Goal: Task Accomplishment & Management: Complete application form

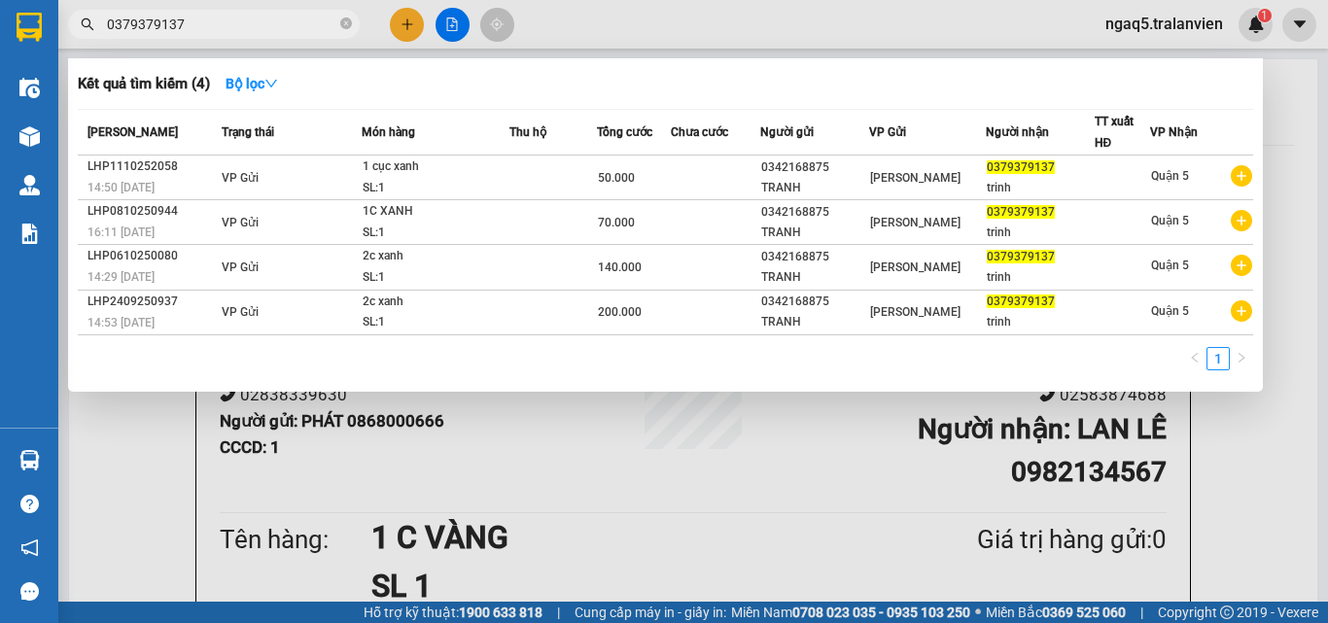
click at [213, 28] on input "0379379137" at bounding box center [222, 24] width 230 height 21
click at [215, 26] on input "0379379137" at bounding box center [222, 24] width 230 height 21
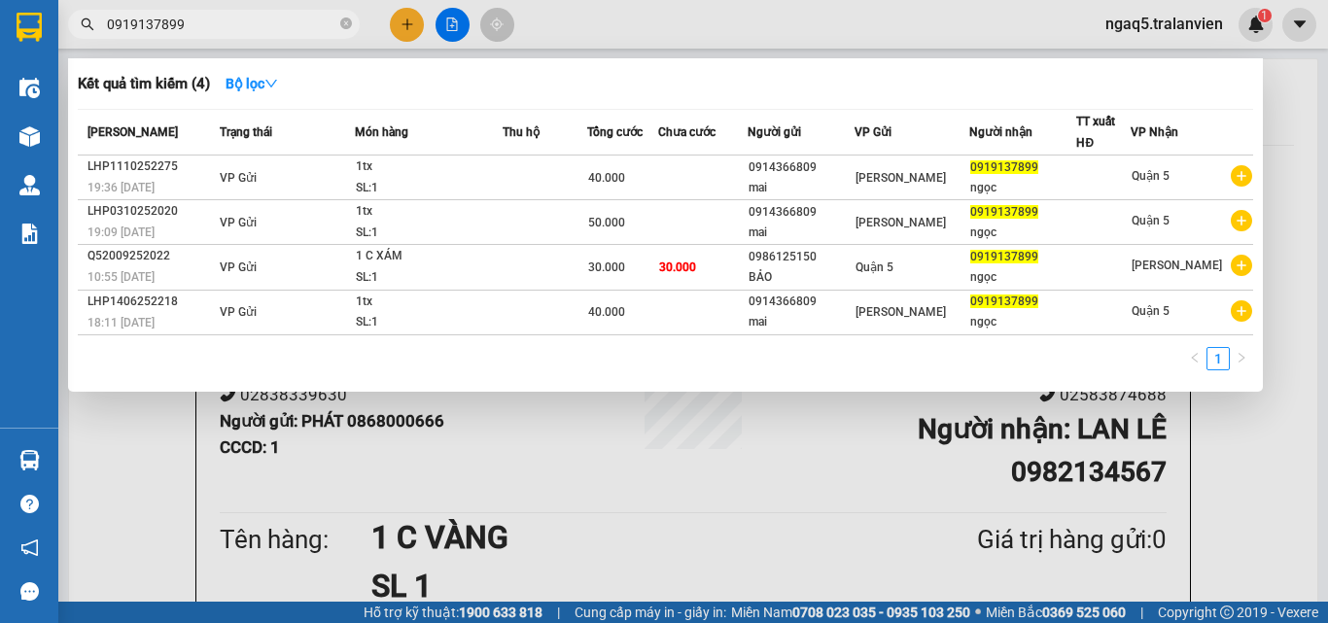
click at [217, 39] on div at bounding box center [664, 311] width 1328 height 623
click at [217, 31] on input "0919137899" at bounding box center [222, 24] width 230 height 21
click at [217, 30] on input "0919137899" at bounding box center [222, 24] width 230 height 21
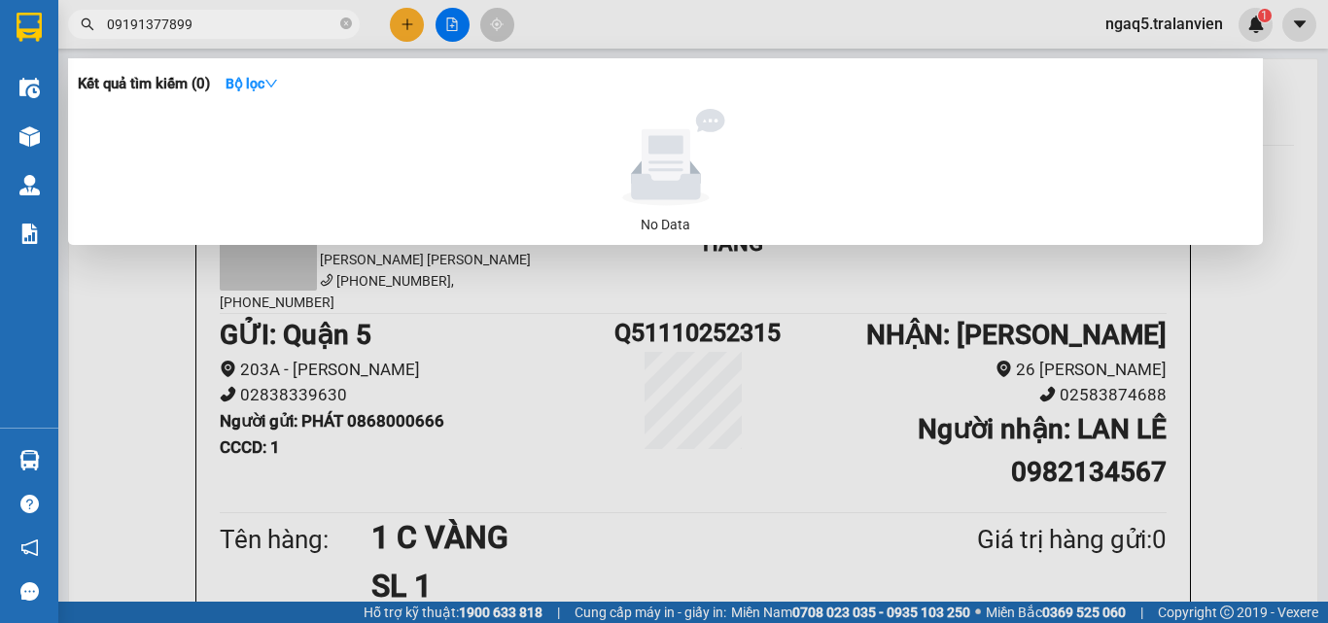
click at [164, 16] on input "09191377899" at bounding box center [222, 24] width 230 height 21
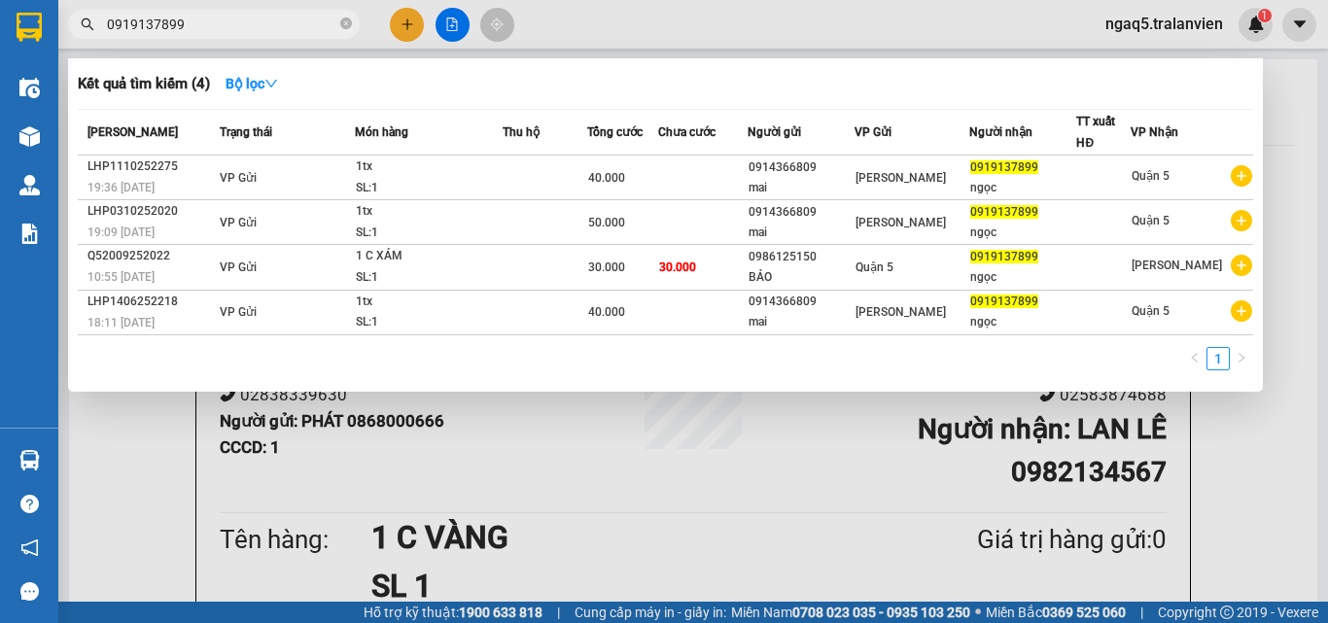
click at [245, 28] on input "0919137899" at bounding box center [222, 24] width 230 height 21
click at [249, 27] on input "0919137899" at bounding box center [222, 24] width 230 height 21
drag, startPoint x: 256, startPoint y: 25, endPoint x: 267, endPoint y: 35, distance: 15.2
click at [257, 25] on input "0919137899" at bounding box center [222, 24] width 230 height 21
click at [267, 35] on span "0919137899" at bounding box center [214, 24] width 292 height 29
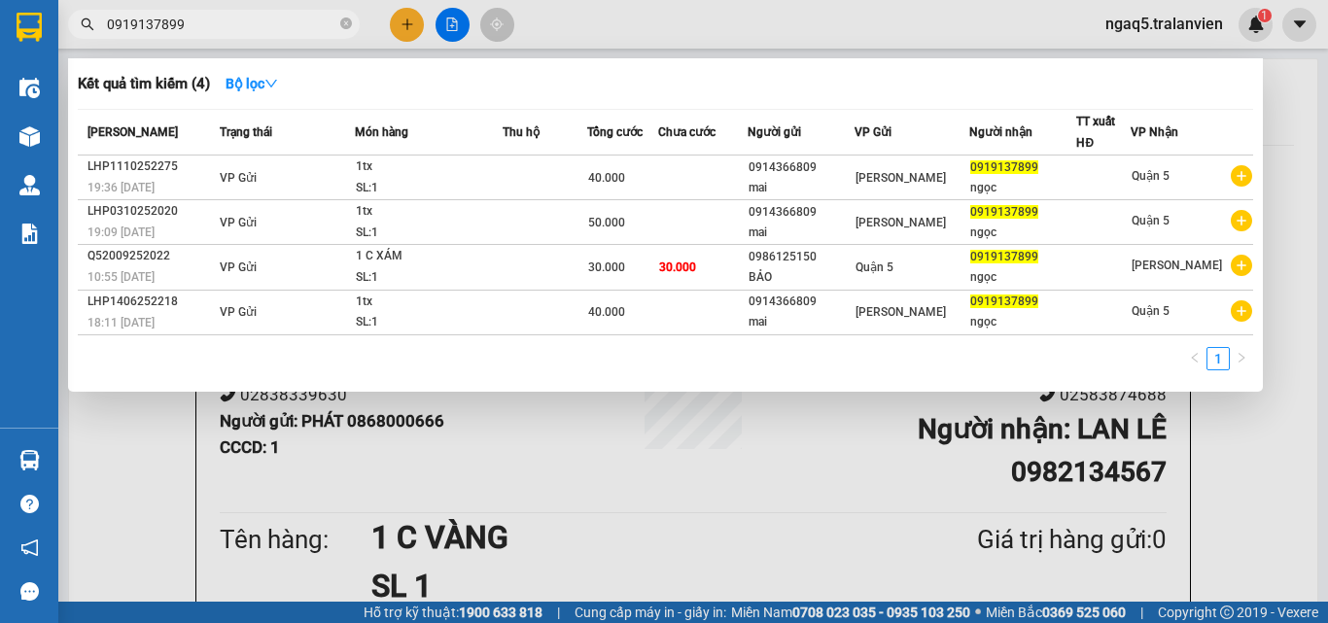
click at [267, 35] on span "0919137899" at bounding box center [214, 24] width 292 height 29
click at [228, 0] on div at bounding box center [664, 311] width 1328 height 623
click at [228, 6] on div "Kết quả [PERSON_NAME] ( 4 ) Bộ lọc Mã ĐH Trạng thái Món hàng Thu hộ [PERSON_NAM…" at bounding box center [664, 24] width 1328 height 49
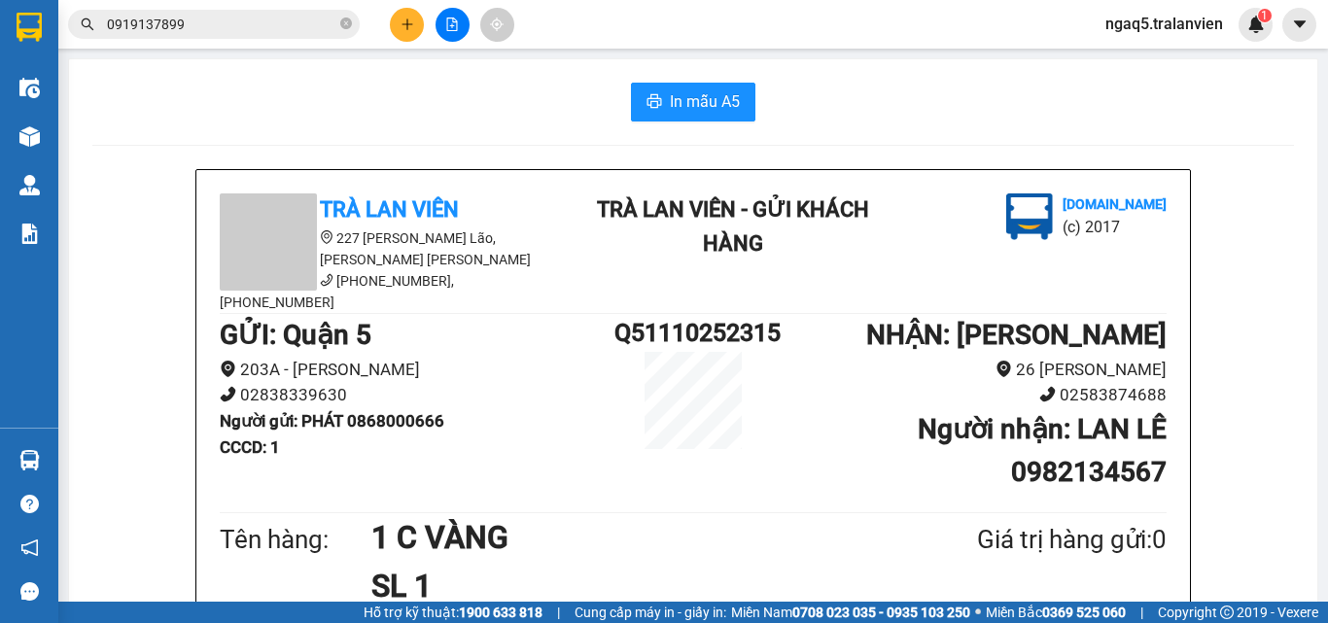
click at [237, 18] on span "0919137899" at bounding box center [214, 24] width 292 height 29
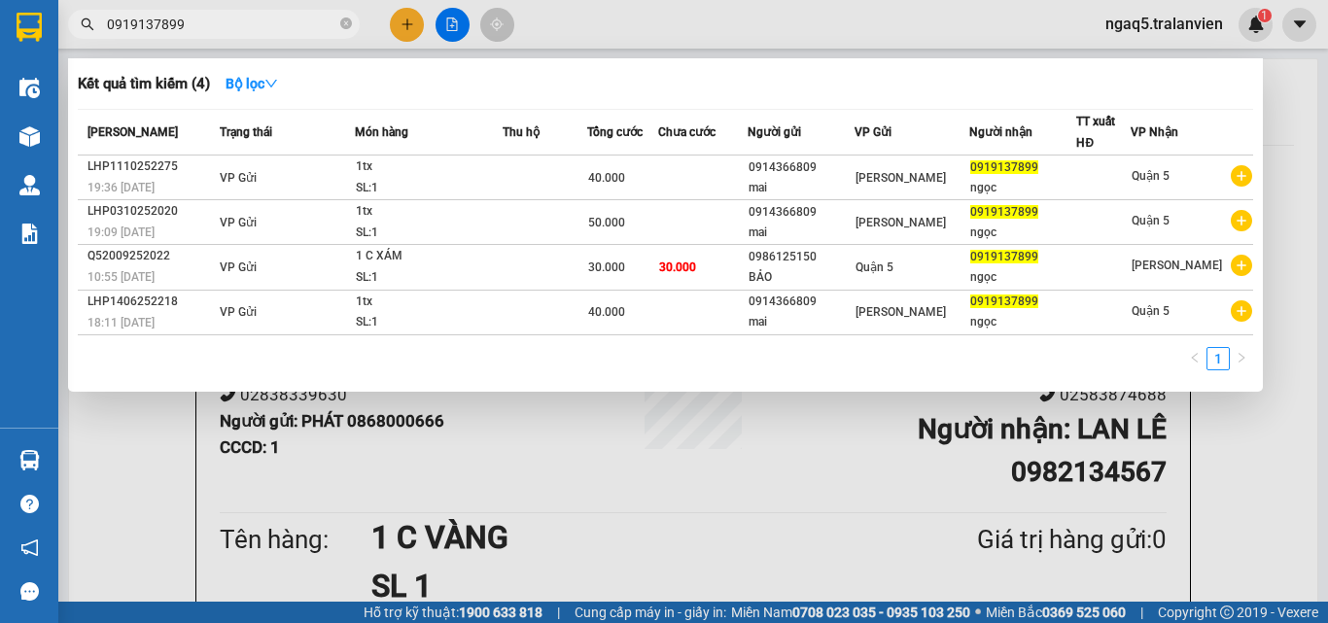
click at [238, 21] on input "0919137899" at bounding box center [222, 24] width 230 height 21
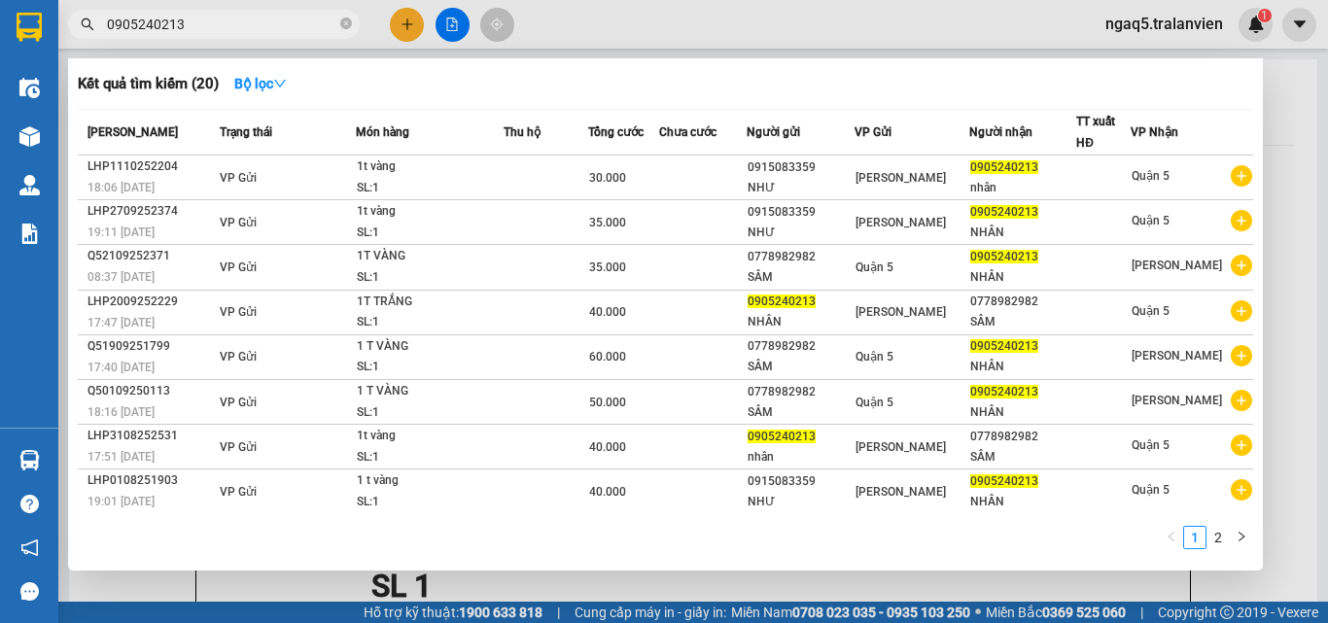
click at [239, 26] on input "0905240213" at bounding box center [222, 24] width 230 height 21
click at [240, 28] on input "0905240213" at bounding box center [222, 24] width 230 height 21
click at [242, 28] on input "0905240213" at bounding box center [222, 24] width 230 height 21
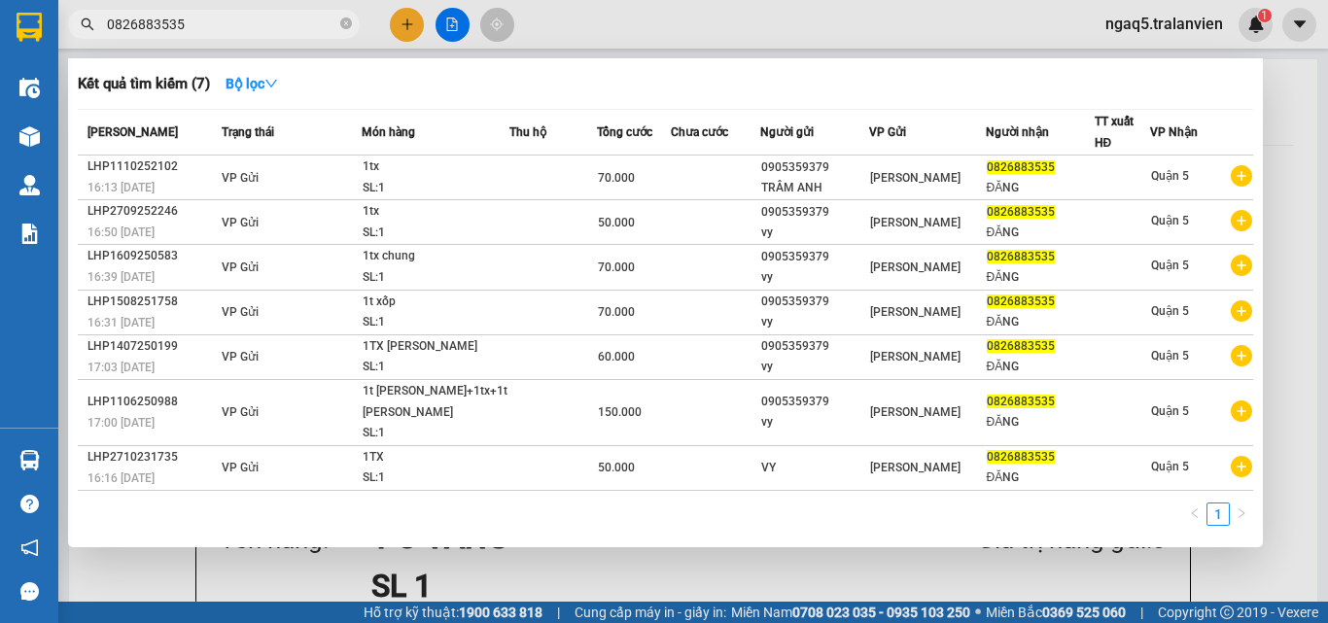
click at [226, 31] on input "0826883535" at bounding box center [222, 24] width 230 height 21
click at [229, 31] on input "0826883535" at bounding box center [222, 24] width 230 height 21
click at [231, 28] on input "0826883535" at bounding box center [222, 24] width 230 height 21
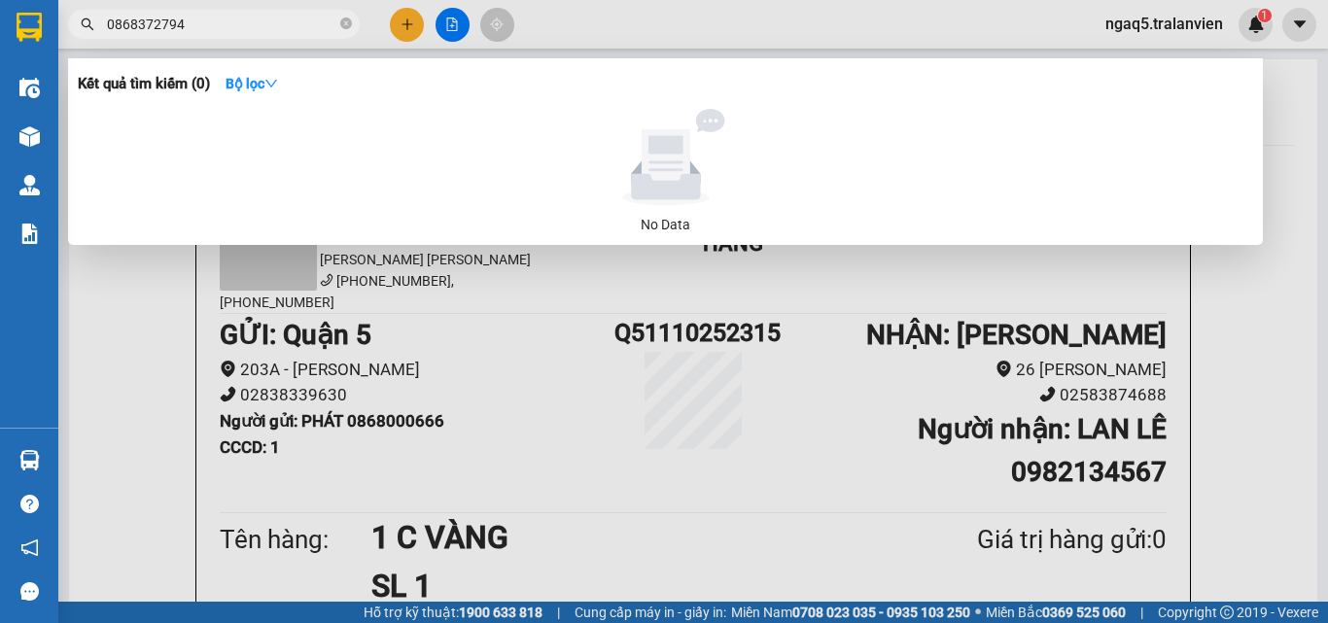
click at [159, 20] on input "0868372794" at bounding box center [222, 24] width 230 height 21
click at [271, 11] on span "0868372394" at bounding box center [214, 24] width 292 height 29
click at [274, 25] on input "0868372394" at bounding box center [222, 24] width 230 height 21
click at [223, 25] on input "0868372394" at bounding box center [222, 24] width 230 height 21
click at [224, 25] on input "0868372394" at bounding box center [222, 24] width 230 height 21
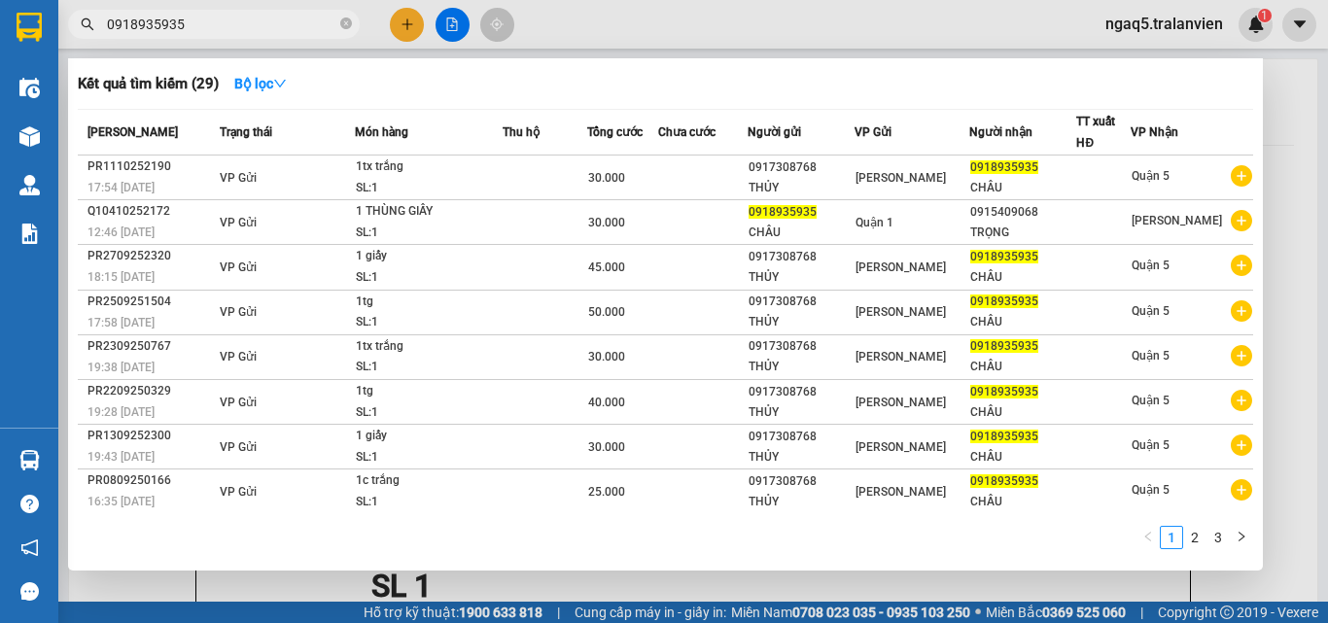
click at [255, 25] on input "0918935935" at bounding box center [222, 24] width 230 height 21
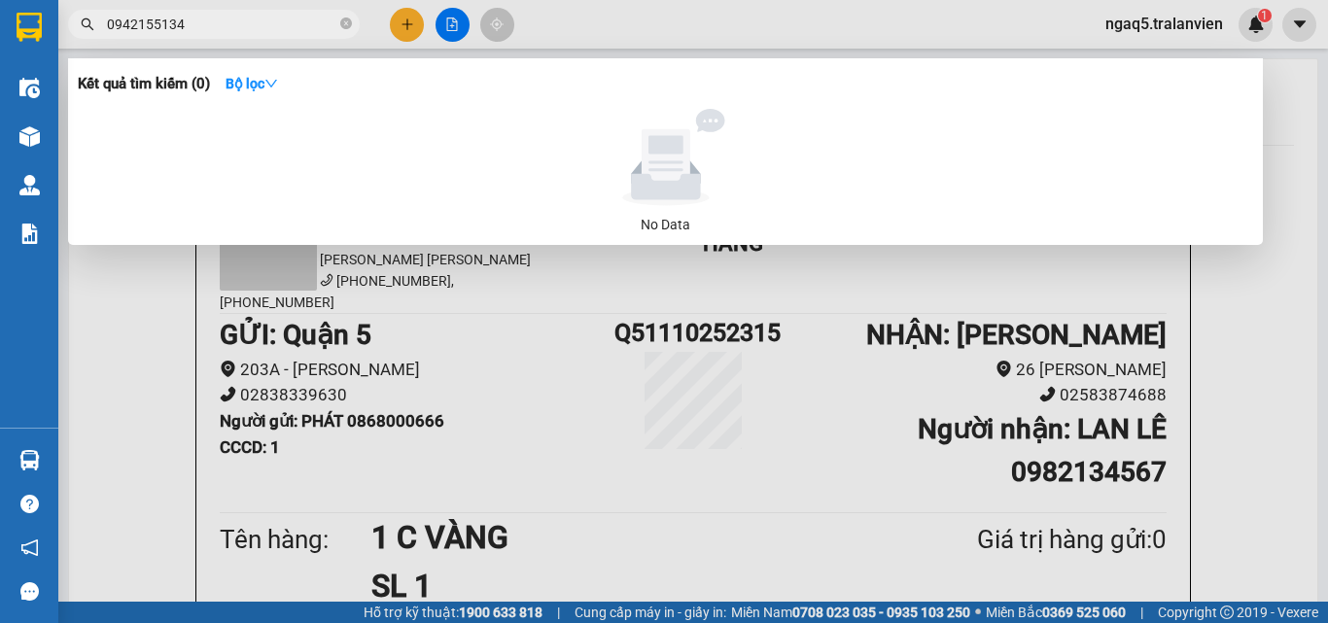
click at [228, 31] on input "0942155134" at bounding box center [222, 24] width 230 height 21
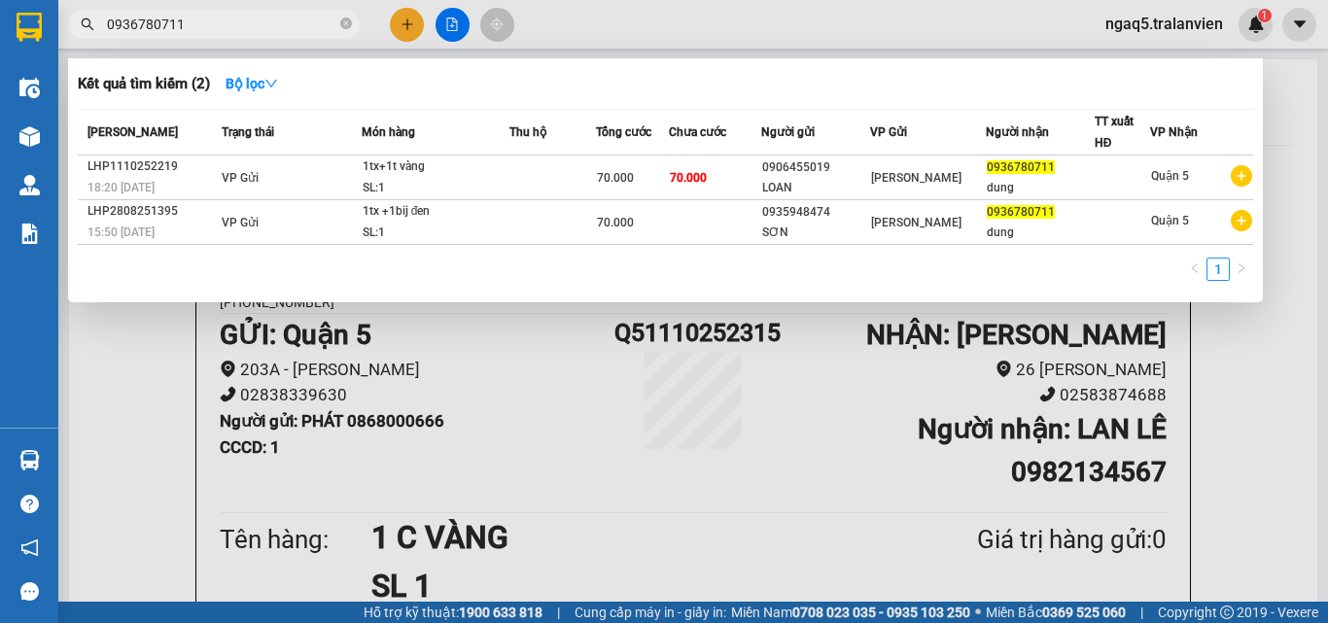
click at [246, 19] on input "0936780711" at bounding box center [222, 24] width 230 height 21
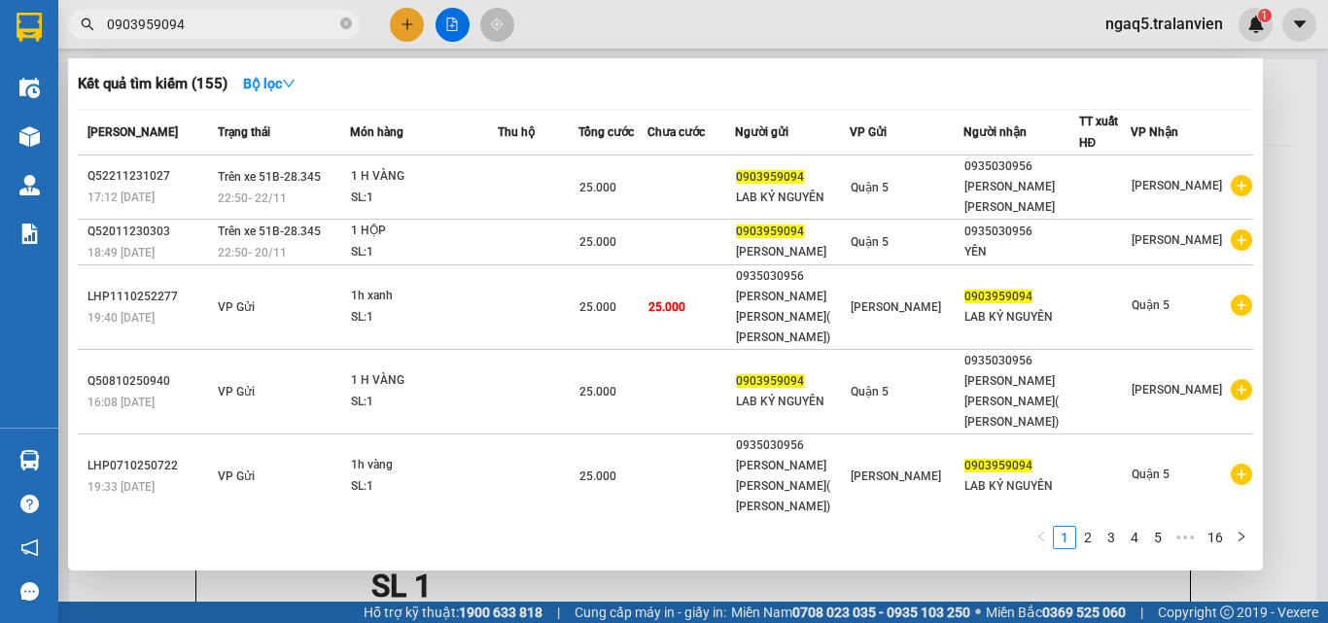
click at [201, 18] on input "0903959094" at bounding box center [222, 24] width 230 height 21
click at [203, 18] on input "0903959094" at bounding box center [222, 24] width 230 height 21
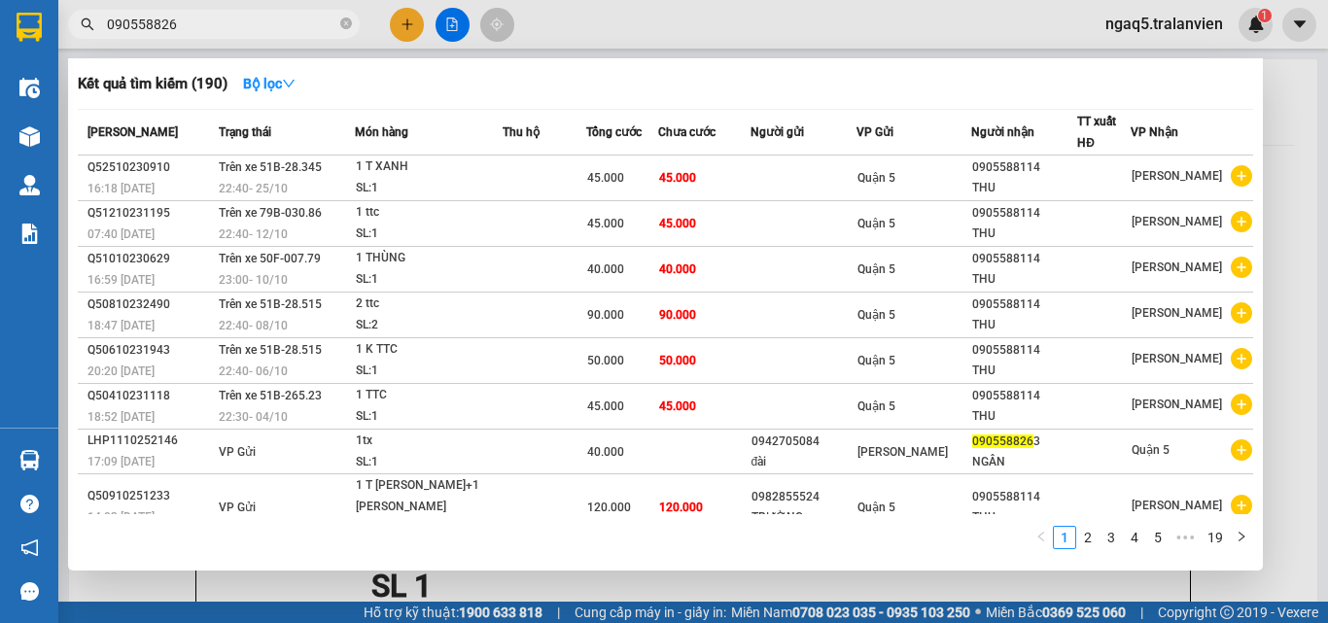
type input "0905588263"
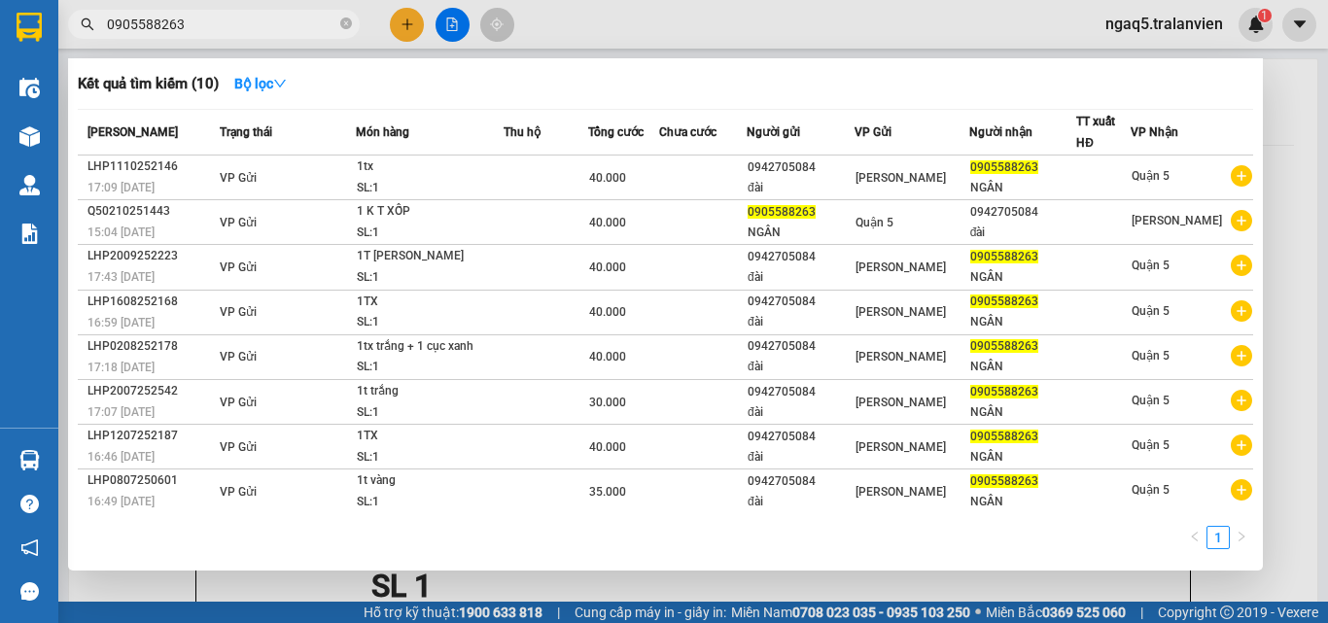
click at [260, 31] on input "0905588263" at bounding box center [222, 24] width 230 height 21
click at [263, 31] on input "0905588263" at bounding box center [222, 24] width 230 height 21
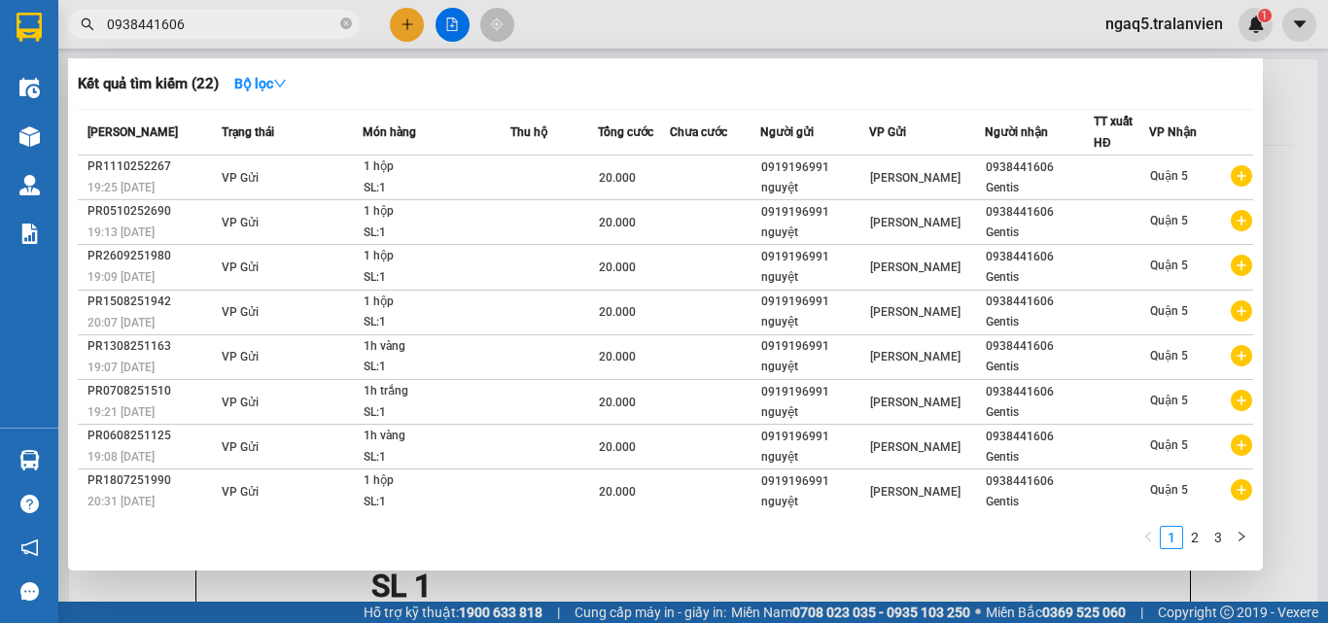
click at [236, 19] on input "0938441606" at bounding box center [222, 24] width 230 height 21
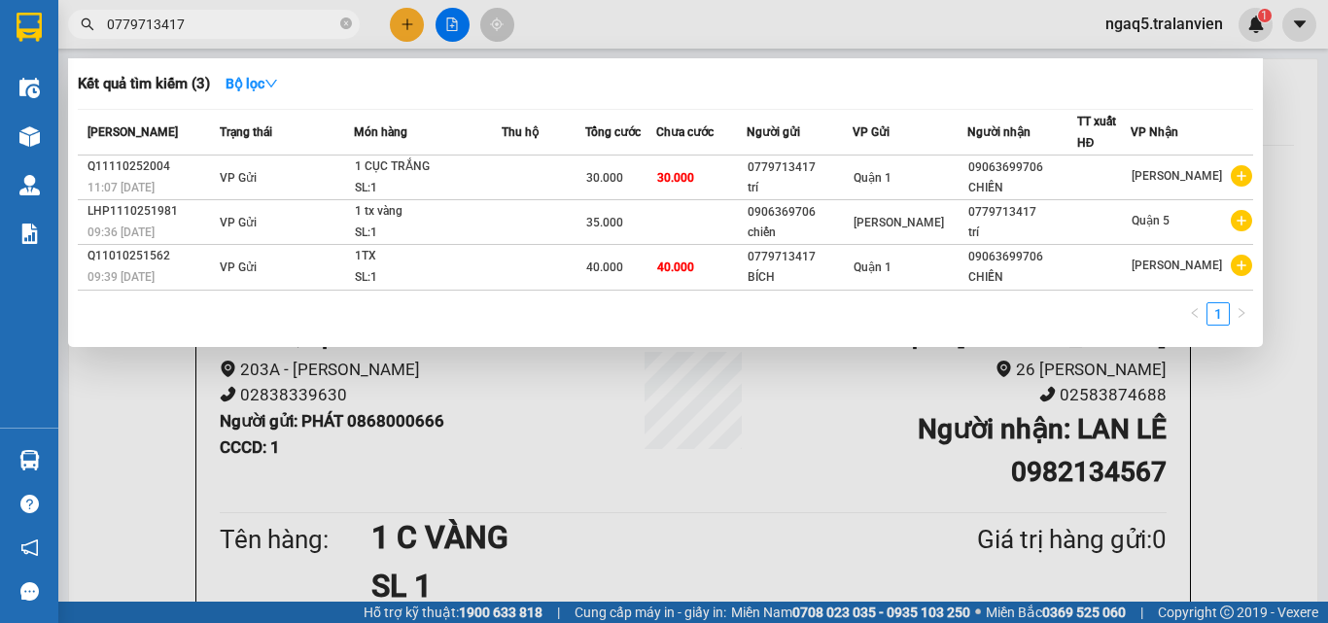
click at [220, 33] on input "0779713417" at bounding box center [222, 24] width 230 height 21
click at [229, 18] on input "0779713417" at bounding box center [222, 24] width 230 height 21
click at [235, 15] on input "0779713417" at bounding box center [222, 24] width 230 height 21
click at [247, 21] on input "0779713417" at bounding box center [222, 24] width 230 height 21
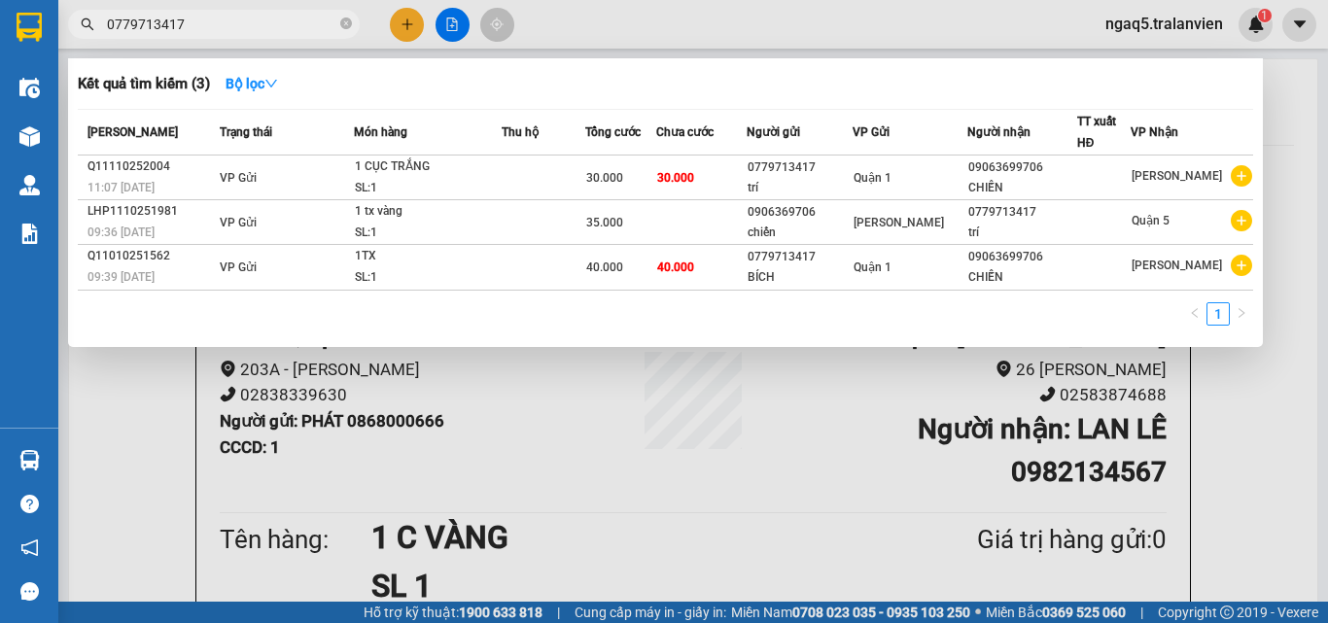
click at [249, 21] on input "0779713417" at bounding box center [222, 24] width 230 height 21
click at [252, 19] on input "0779713417" at bounding box center [222, 24] width 230 height 21
drag, startPoint x: 260, startPoint y: 11, endPoint x: 250, endPoint y: 3, distance: 12.5
click at [256, 10] on span "0779713417" at bounding box center [214, 24] width 292 height 29
click at [250, 2] on div at bounding box center [664, 311] width 1328 height 623
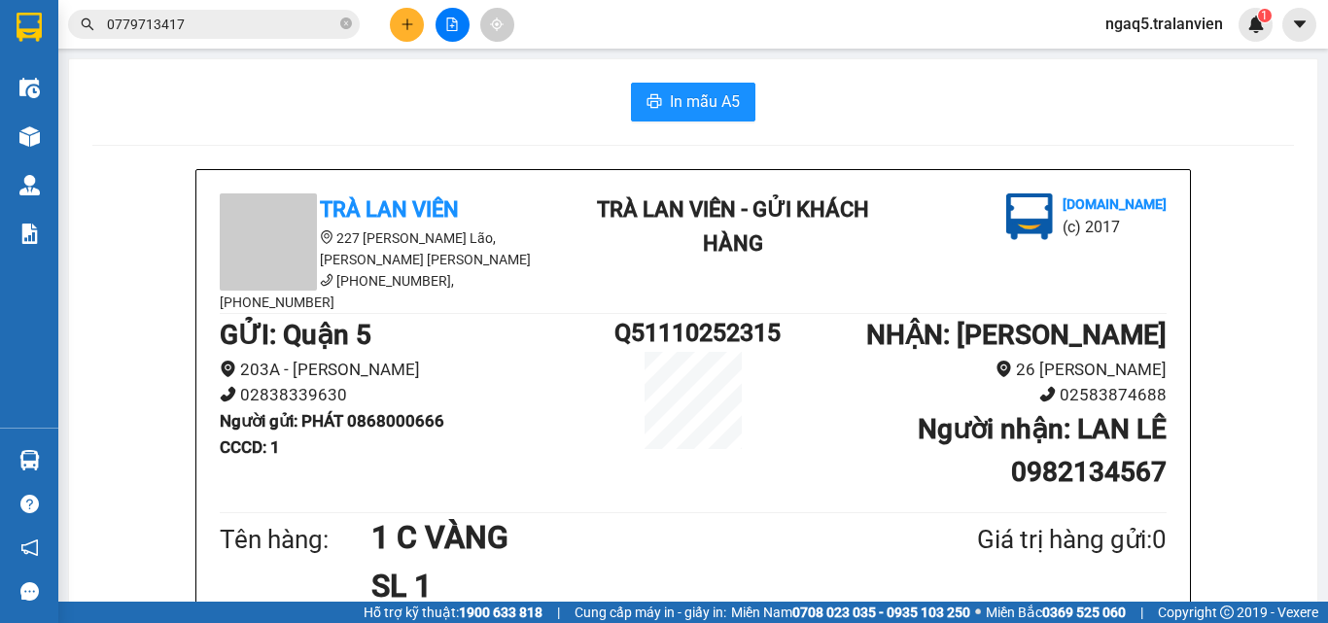
click at [234, 16] on span "0779713417" at bounding box center [214, 24] width 292 height 29
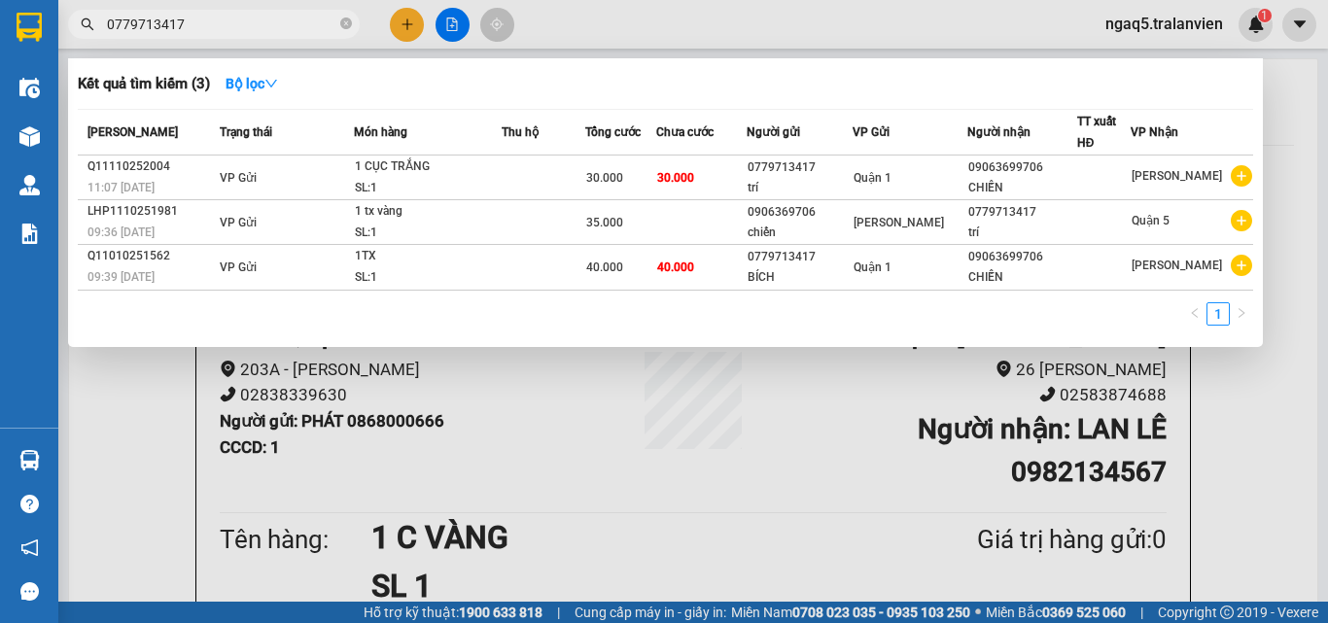
click at [245, 23] on input "0779713417" at bounding box center [222, 24] width 230 height 21
click at [255, 28] on input "0779713417" at bounding box center [222, 24] width 230 height 21
drag, startPoint x: 255, startPoint y: 28, endPoint x: 229, endPoint y: 34, distance: 26.9
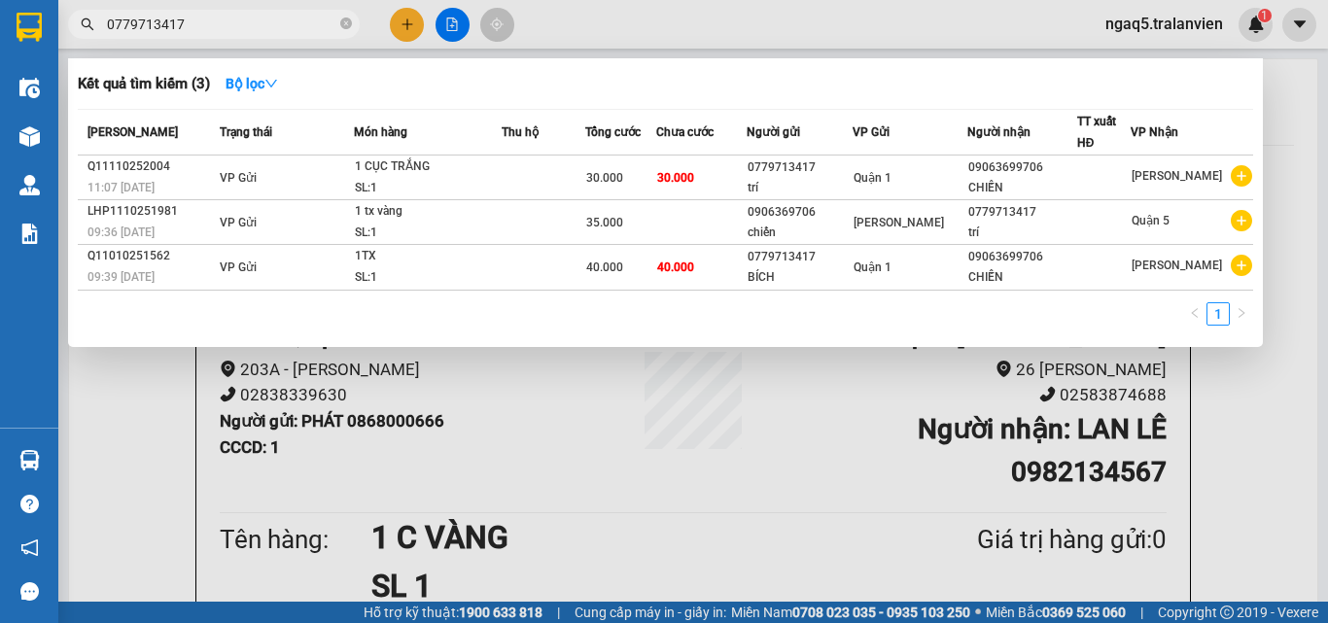
click at [226, 36] on span "0779713417" at bounding box center [214, 24] width 292 height 29
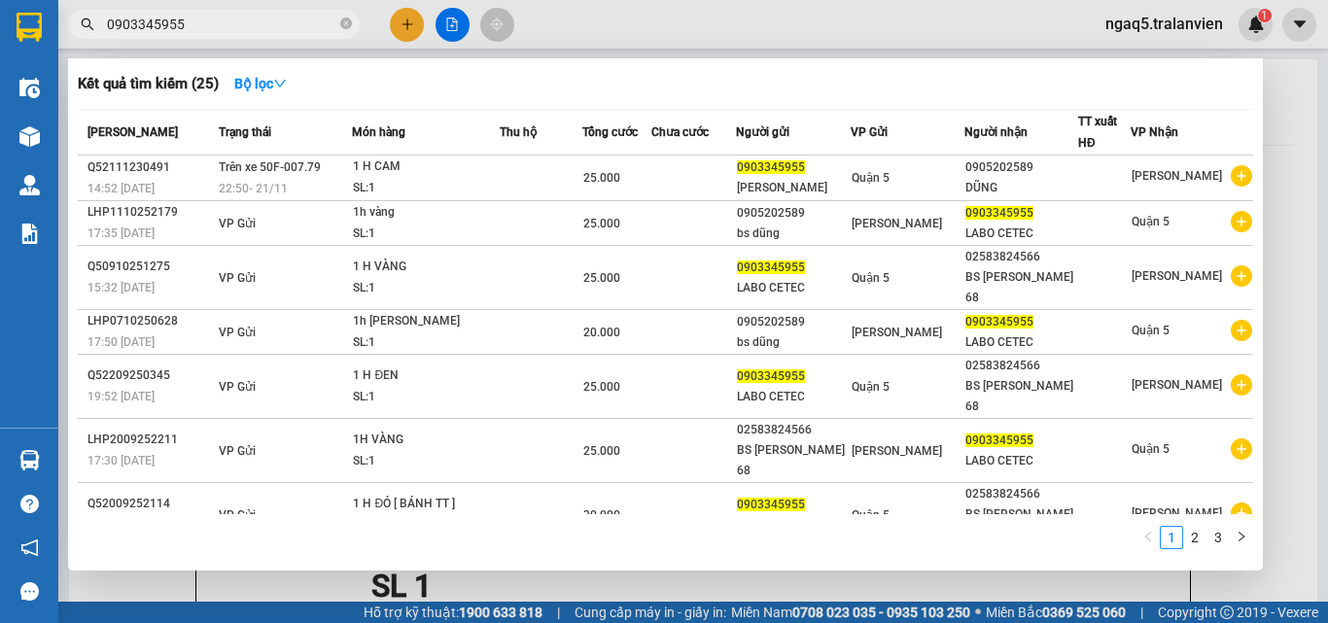
click at [251, 28] on input "0903345955" at bounding box center [222, 24] width 230 height 21
click at [255, 30] on input "0903345955" at bounding box center [222, 24] width 230 height 21
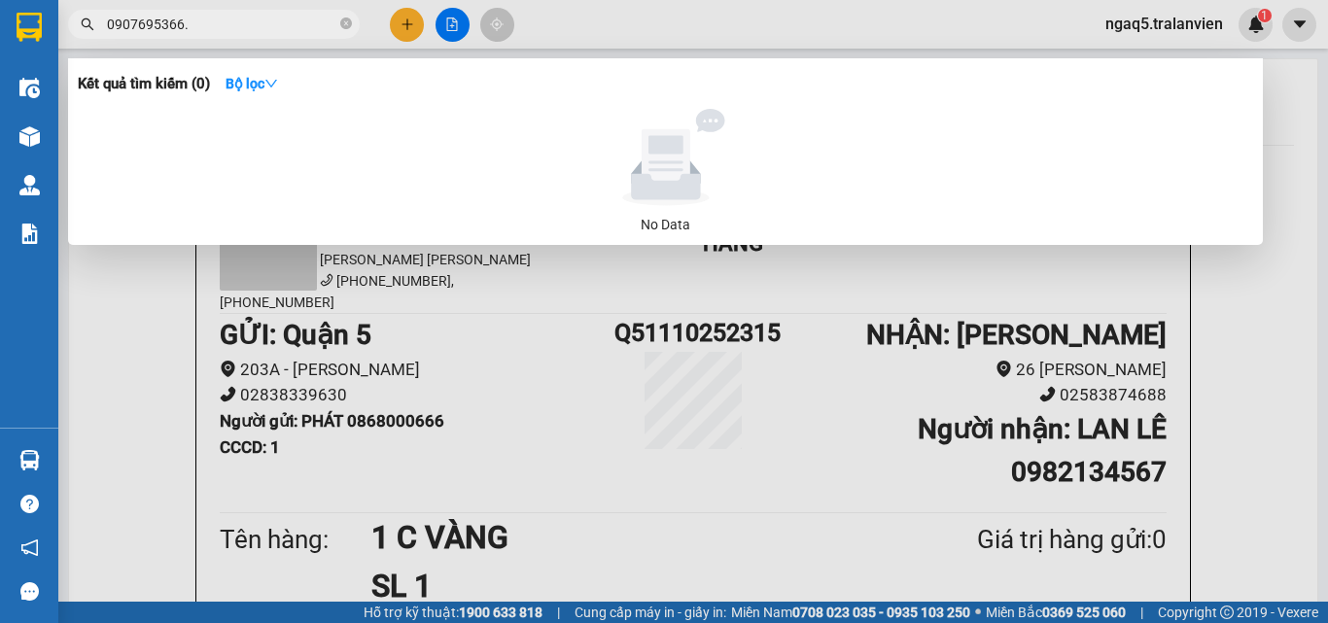
click at [252, 22] on input "0907695366." at bounding box center [222, 24] width 230 height 21
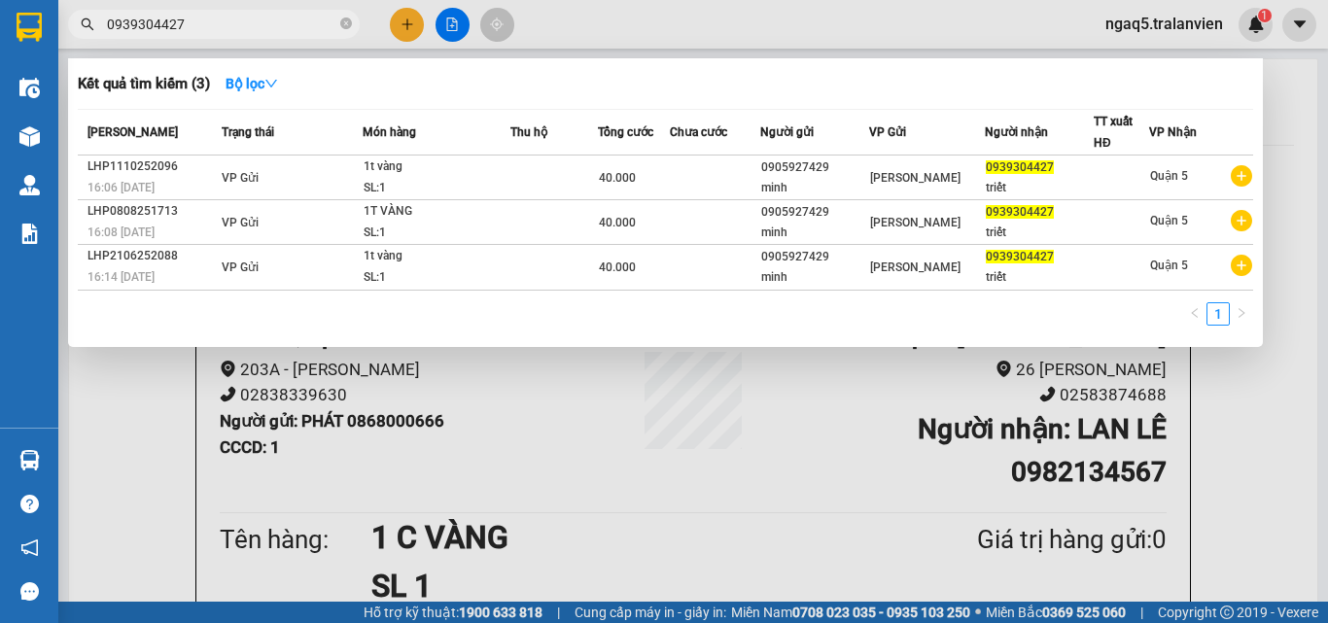
click at [252, 26] on input "0939304427" at bounding box center [222, 24] width 230 height 21
click at [255, 26] on input "0939304427" at bounding box center [222, 24] width 230 height 21
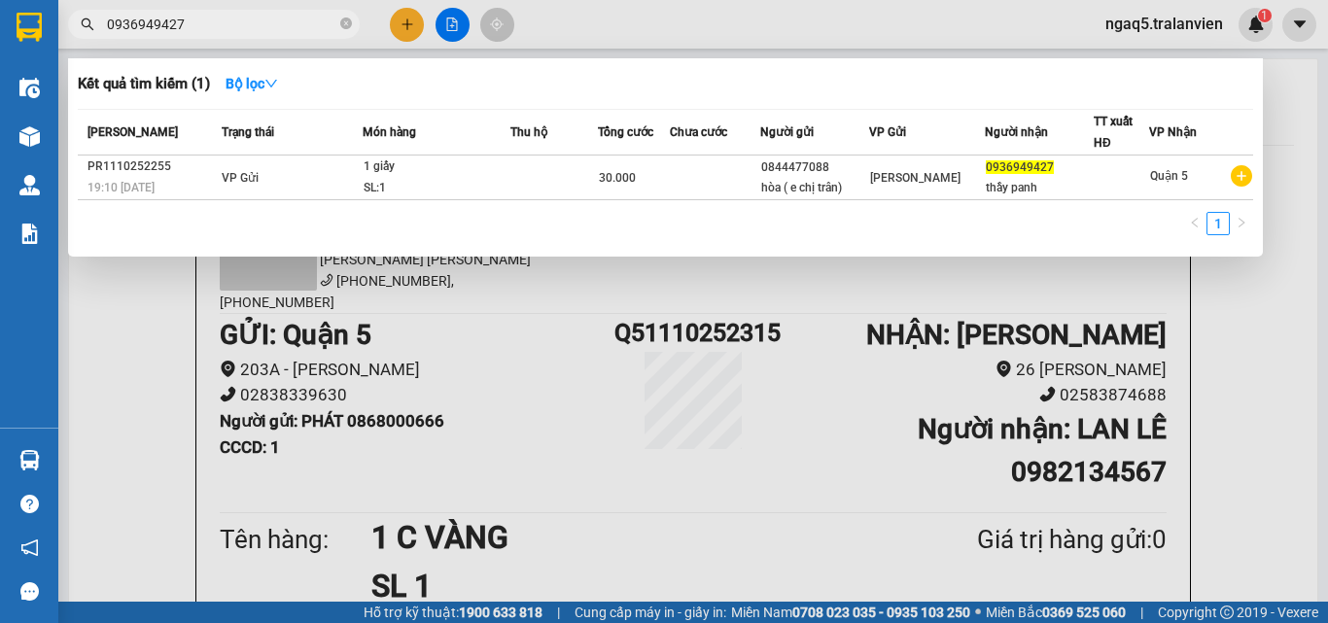
type input "0936949427"
click at [247, 23] on input "0936949427" at bounding box center [222, 24] width 230 height 21
click at [249, 22] on input "0936949427" at bounding box center [222, 24] width 230 height 21
click at [256, 34] on input "0936949427" at bounding box center [222, 24] width 230 height 21
click at [256, 32] on input "0936949427" at bounding box center [222, 24] width 230 height 21
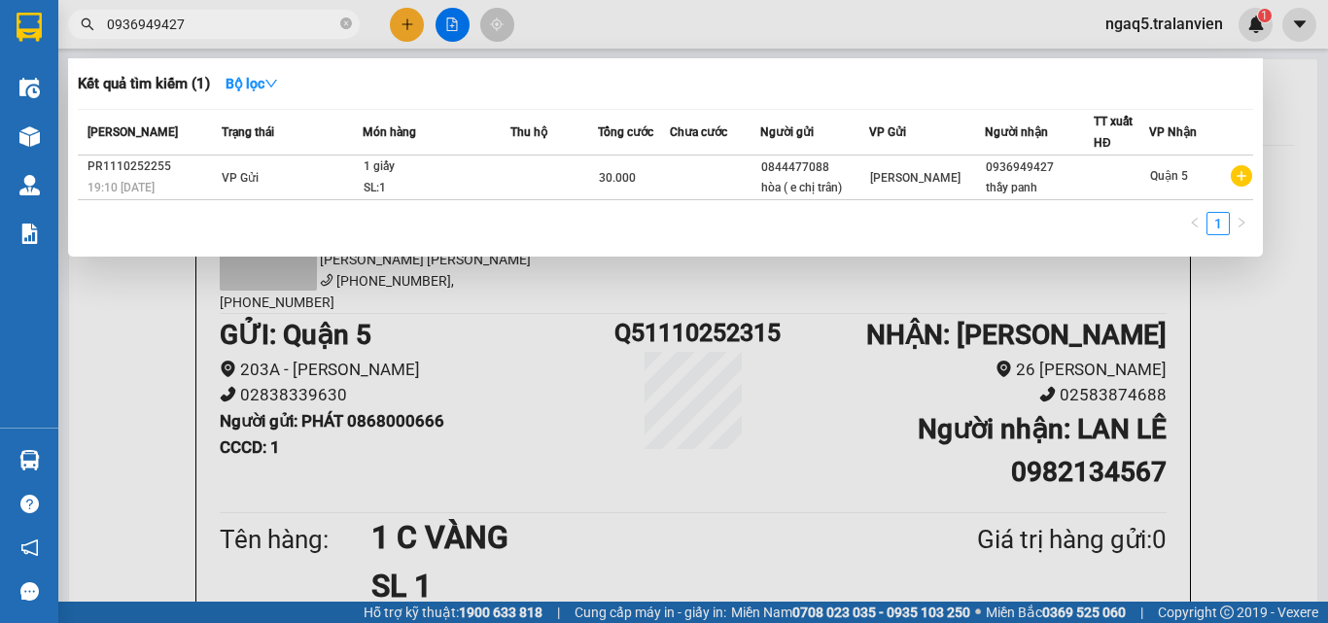
click at [251, 30] on input "0936949427" at bounding box center [222, 24] width 230 height 21
click at [346, 27] on icon "close-circle" at bounding box center [346, 24] width 12 height 12
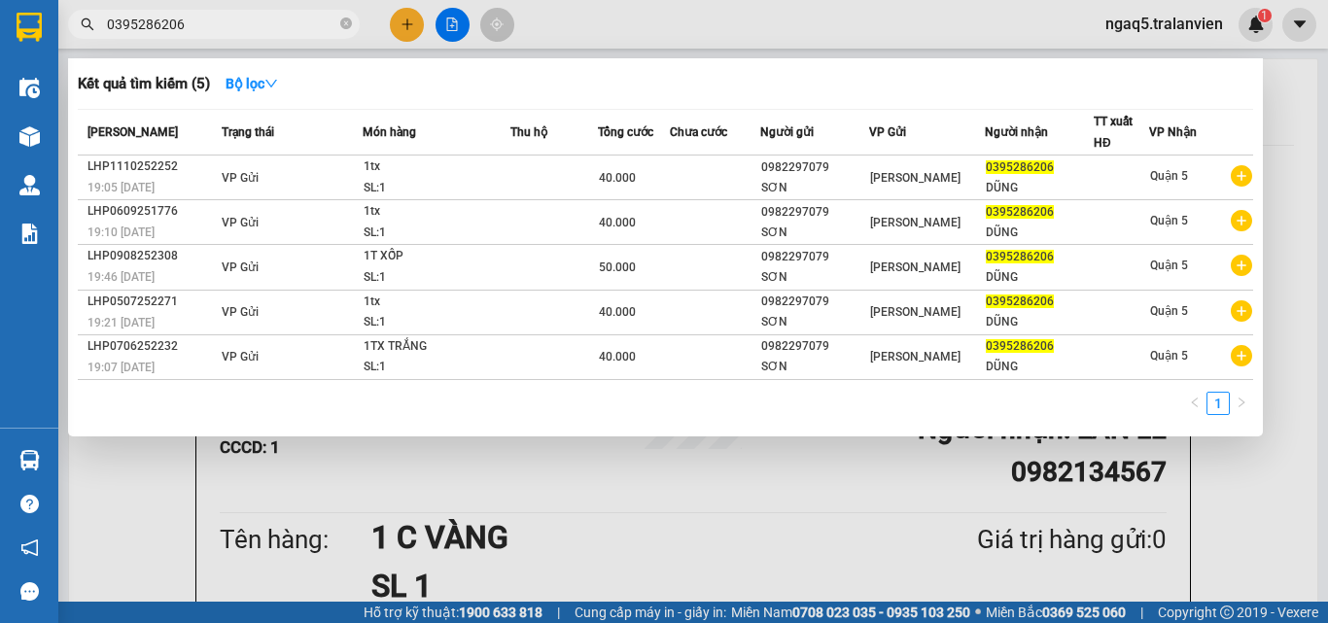
type input "0395286206"
click at [416, 19] on div at bounding box center [664, 311] width 1328 height 623
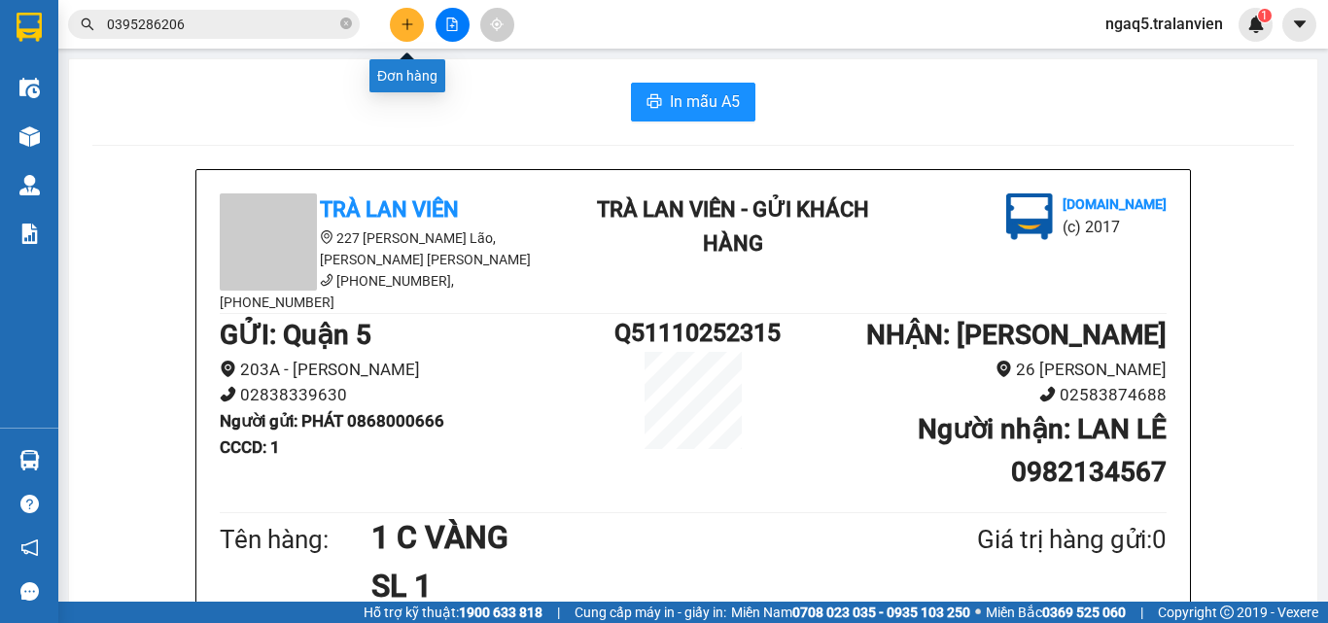
click at [398, 15] on button at bounding box center [407, 25] width 34 height 34
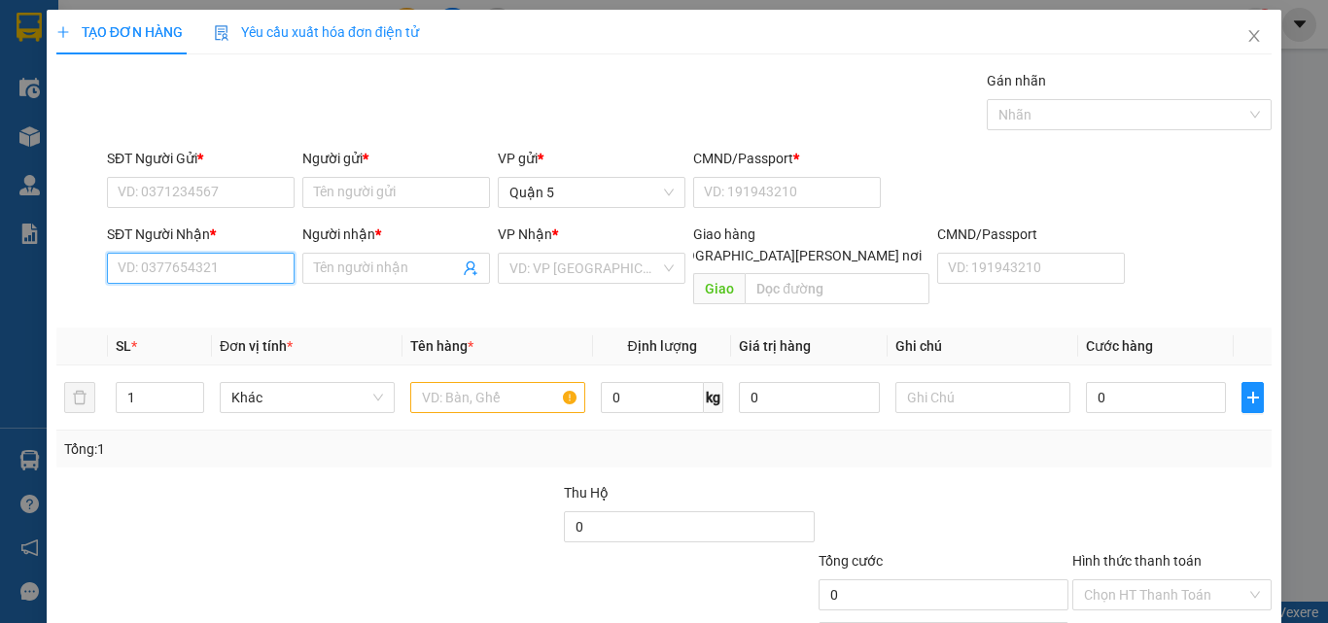
click at [226, 272] on input "SĐT Người Nhận *" at bounding box center [201, 268] width 188 height 31
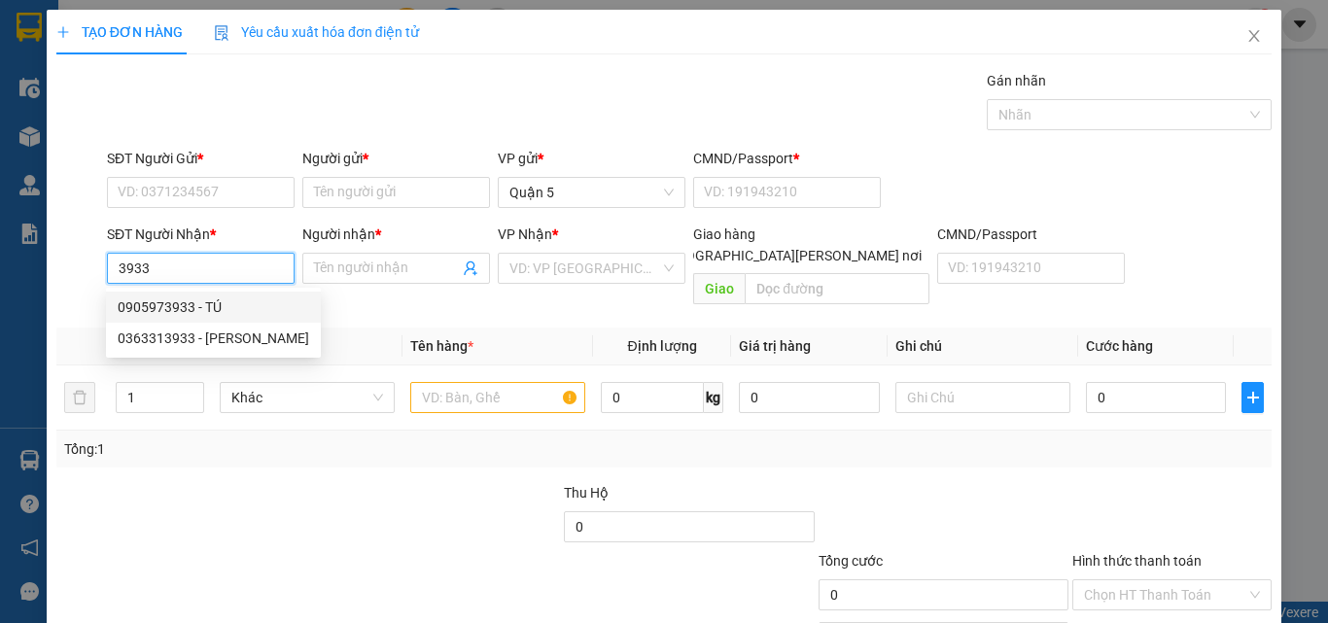
click at [173, 309] on div "0905973933 - TÚ" at bounding box center [214, 307] width 192 height 21
type input "0905973933"
type input "TÚ"
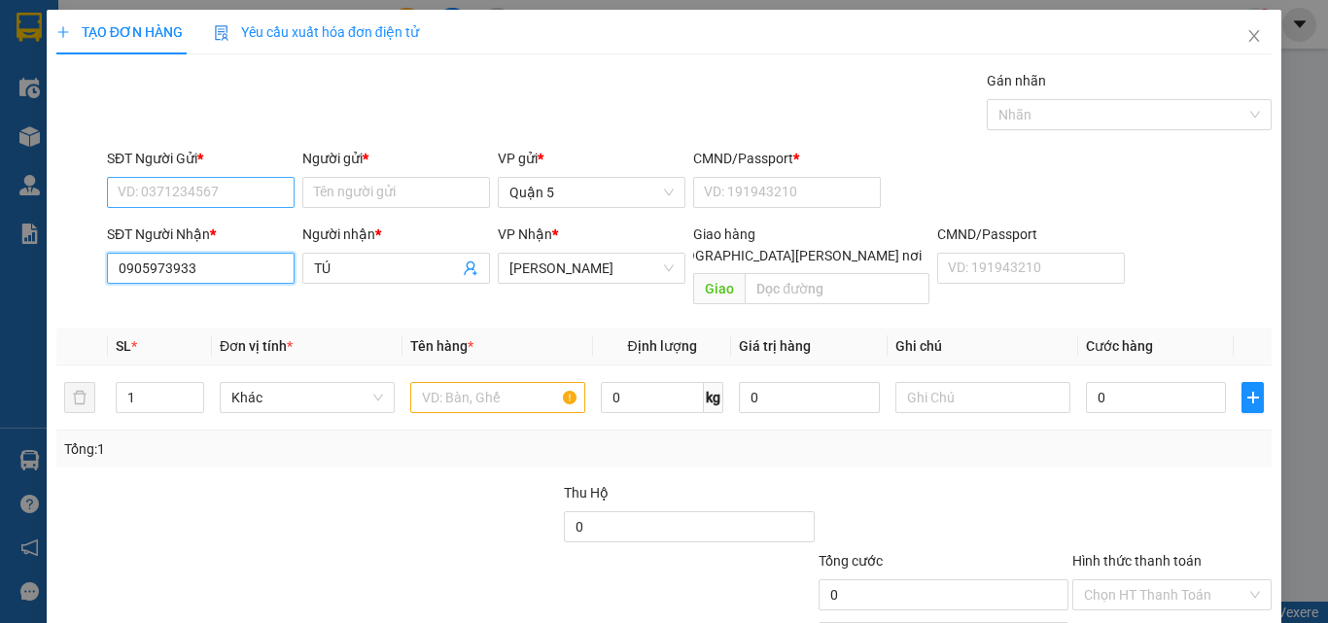
type input "0905973933"
click at [203, 190] on input "SĐT Người Gửi *" at bounding box center [201, 192] width 188 height 31
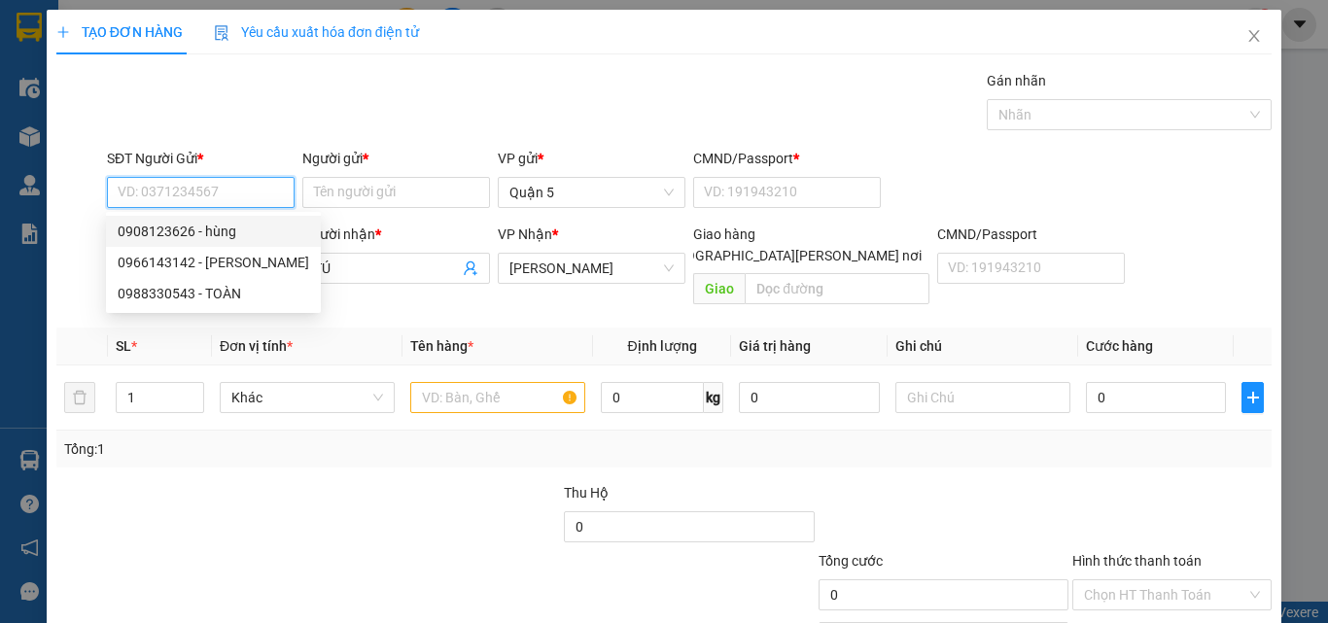
click at [199, 234] on div "0908123626 - hùng" at bounding box center [214, 231] width 192 height 21
type input "0908123626"
type input "hùng"
type input "021919264"
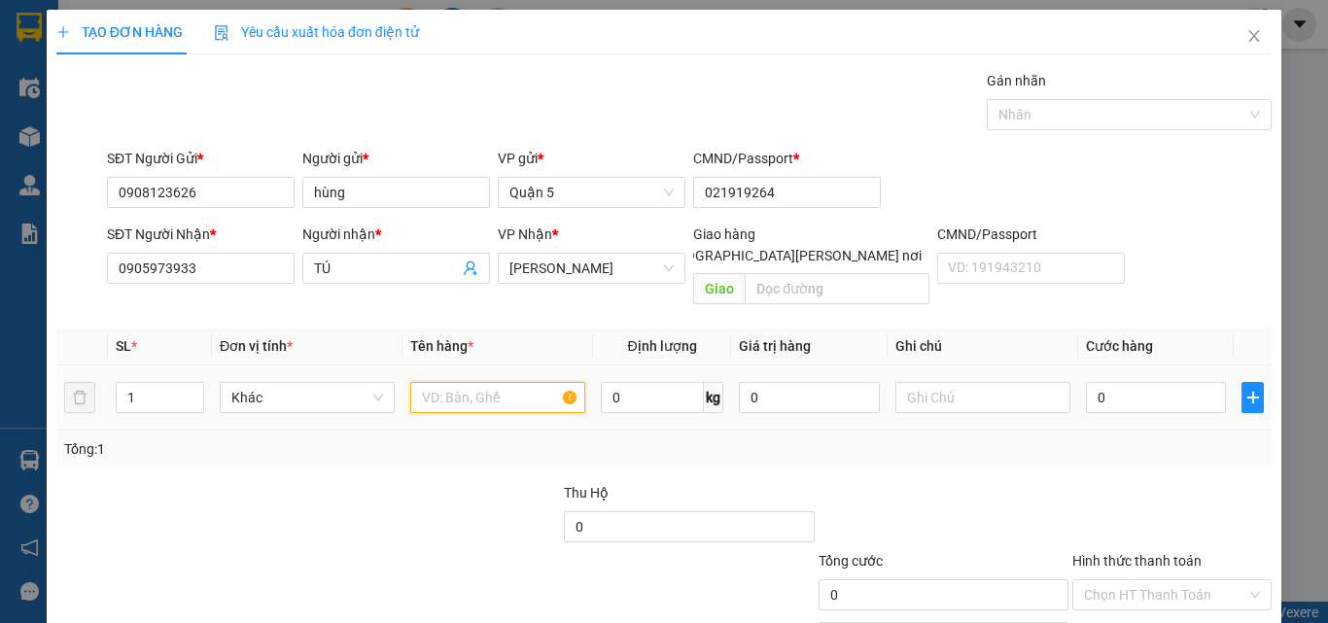
click at [475, 382] on input "text" at bounding box center [497, 397] width 175 height 31
type input "1B XANH"
click at [1151, 382] on input "0" at bounding box center [1156, 397] width 140 height 31
type input "1"
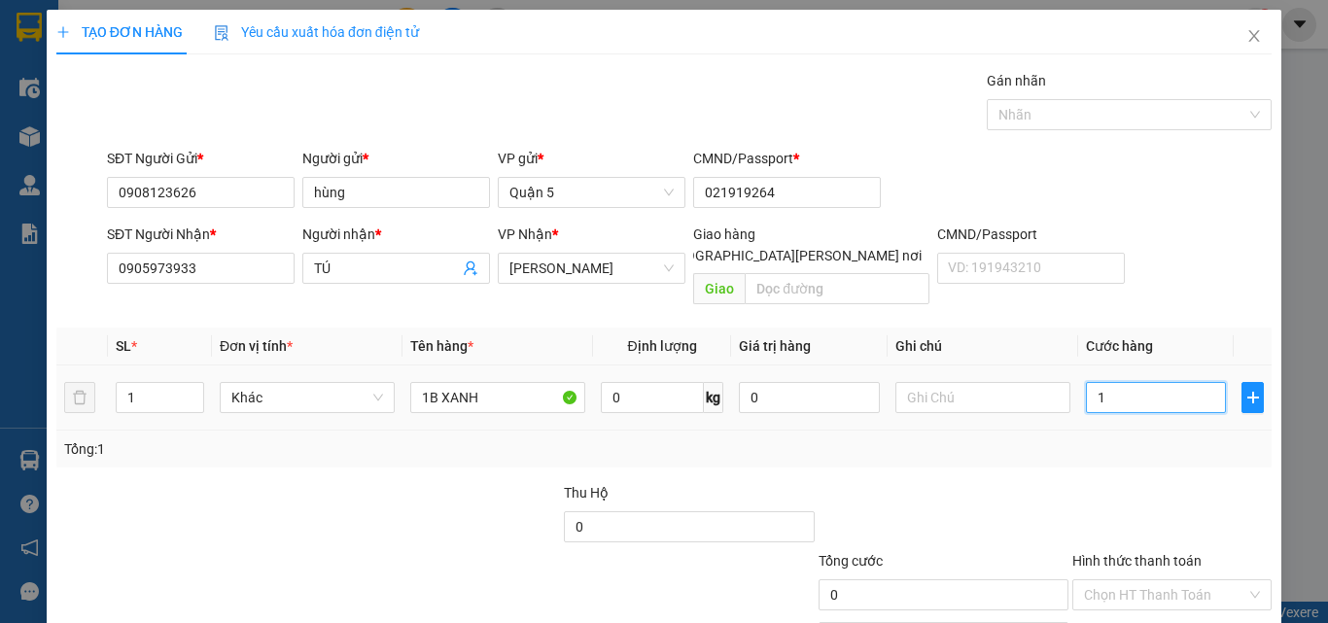
type input "1"
type input "0"
click at [1152, 382] on input "0" at bounding box center [1156, 397] width 140 height 31
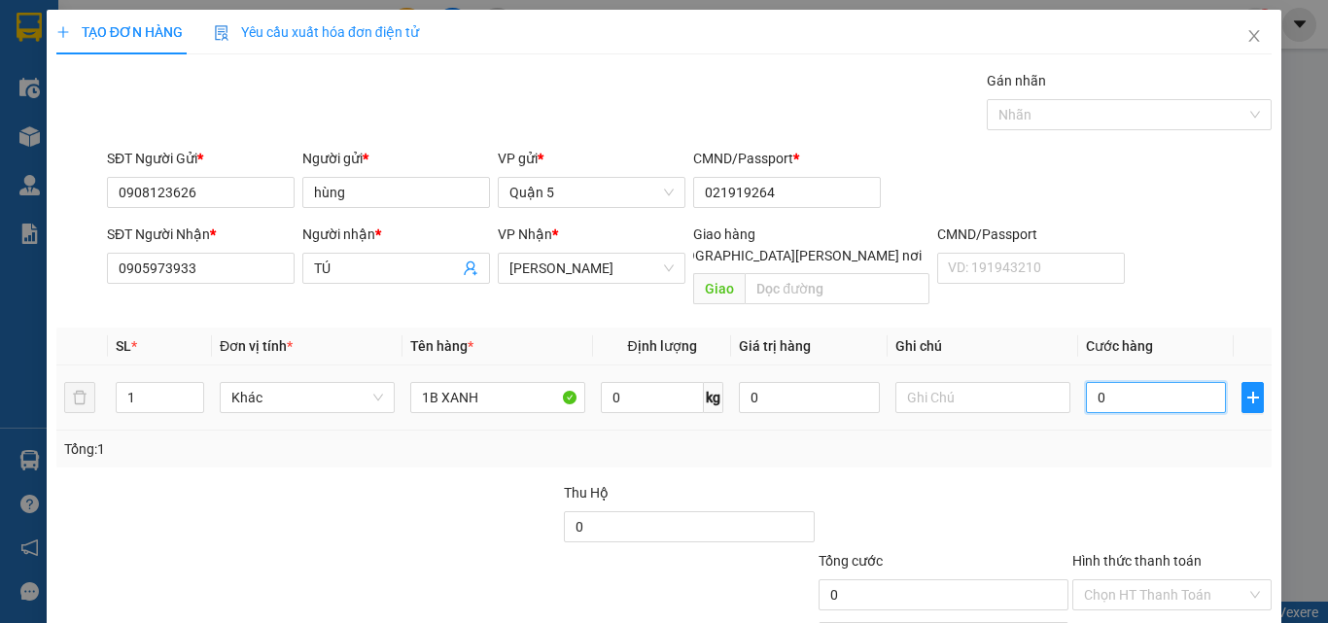
click at [1155, 382] on input "0" at bounding box center [1156, 397] width 140 height 31
type input "1"
type input "10"
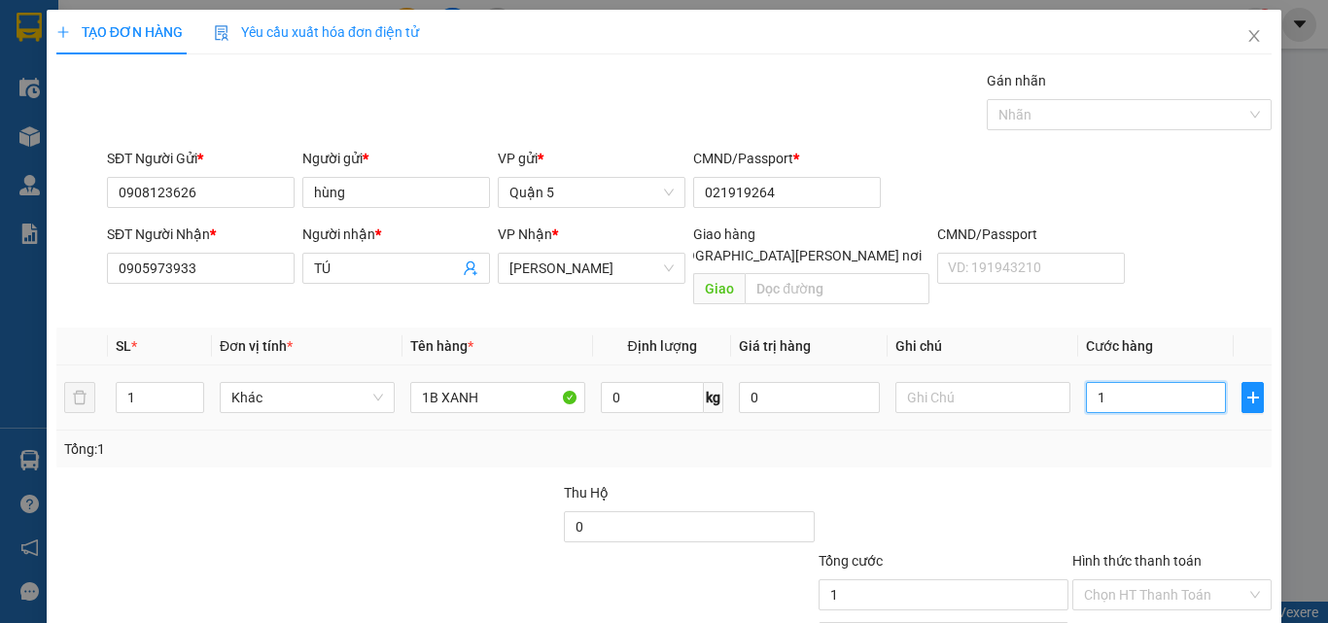
type input "10"
type input "100"
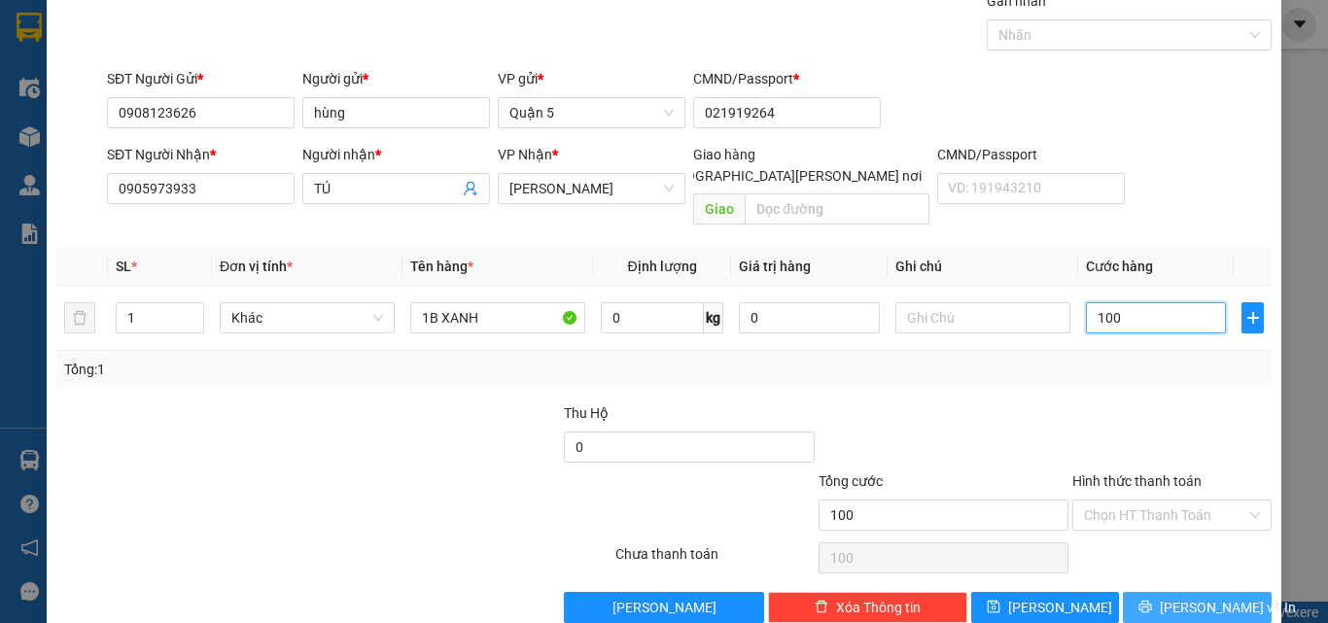
scroll to position [96, 0]
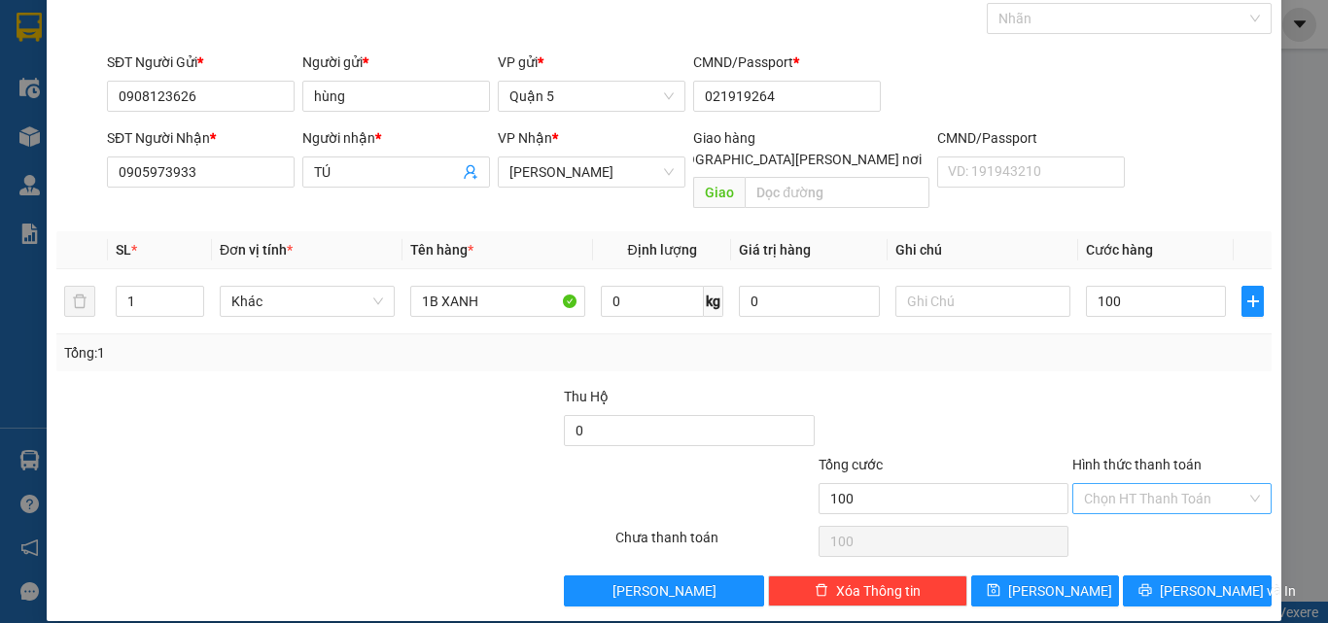
type input "100.000"
click at [1115, 484] on input "Hình thức thanh toán" at bounding box center [1165, 498] width 162 height 29
click at [1127, 518] on div "Tại văn phòng" at bounding box center [1161, 516] width 174 height 21
type input "0"
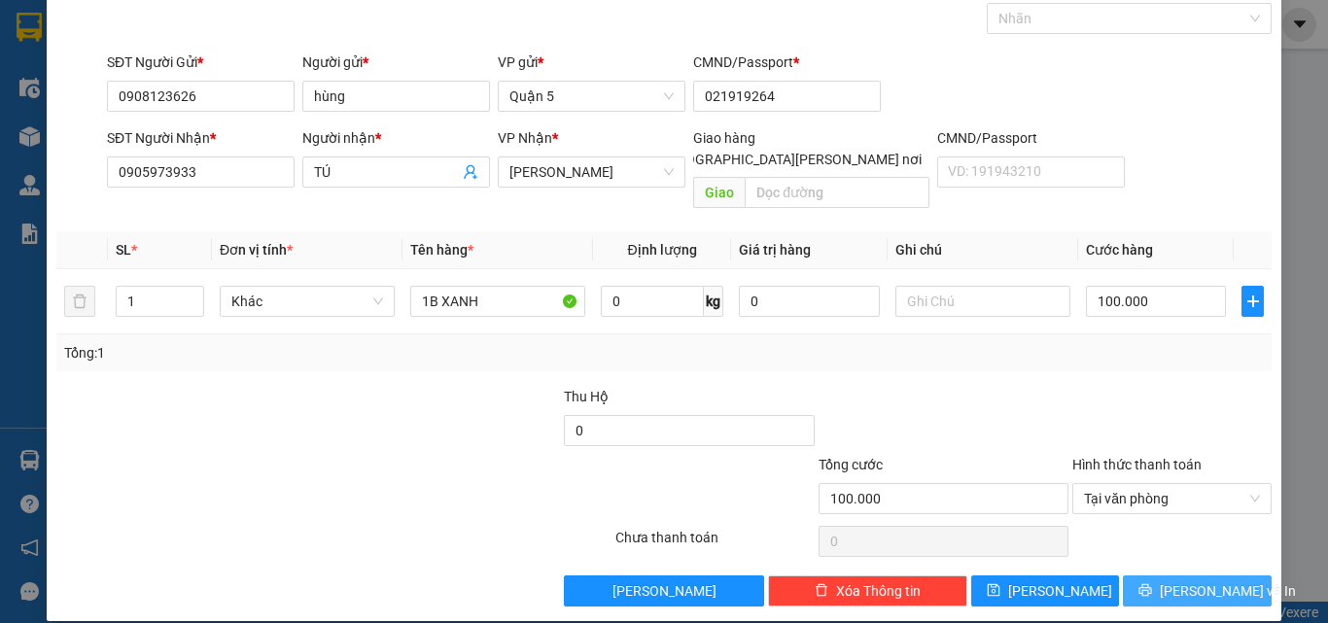
click at [1170, 581] on span "[PERSON_NAME] và In" at bounding box center [1228, 591] width 136 height 21
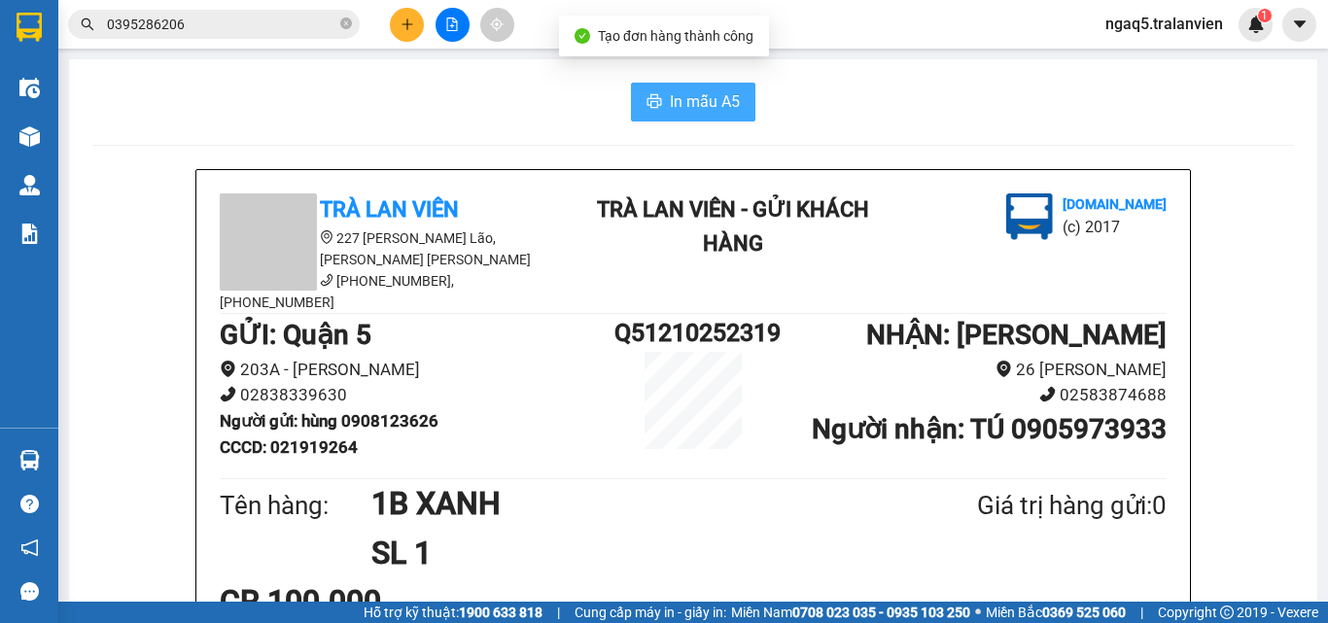
click at [714, 95] on span "In mẫu A5" at bounding box center [705, 101] width 70 height 24
click at [225, 16] on input "0395286206" at bounding box center [222, 24] width 230 height 21
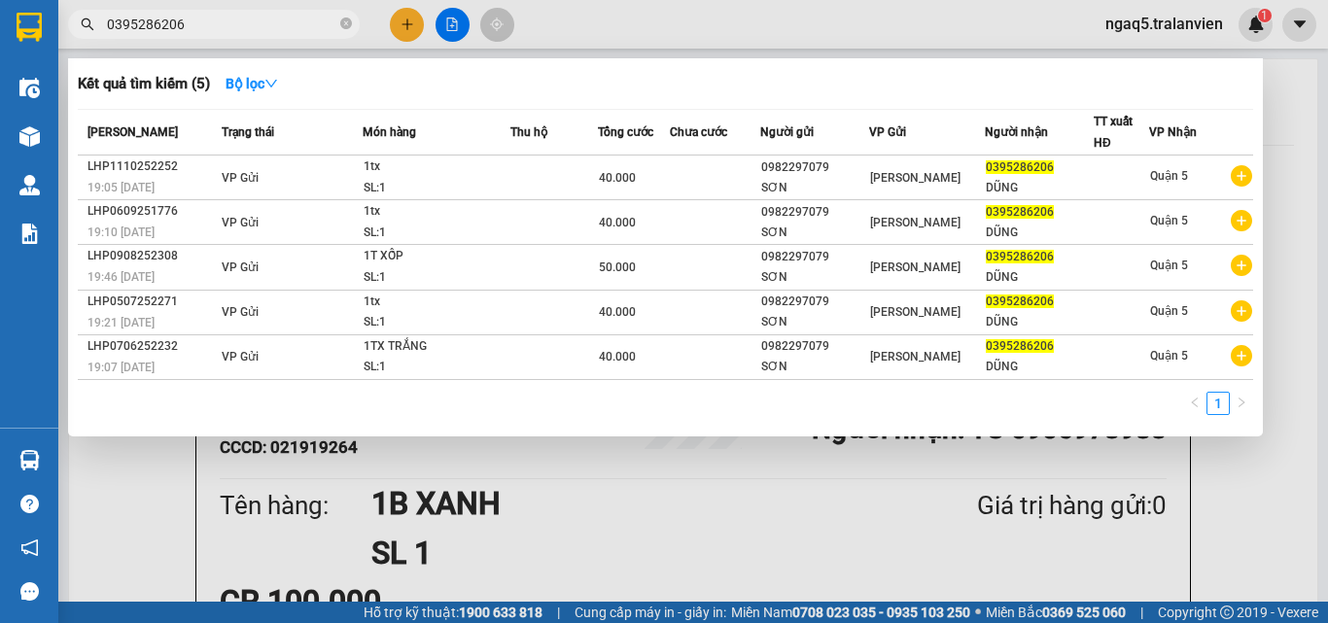
click at [224, 16] on input "0395286206" at bounding box center [222, 24] width 230 height 21
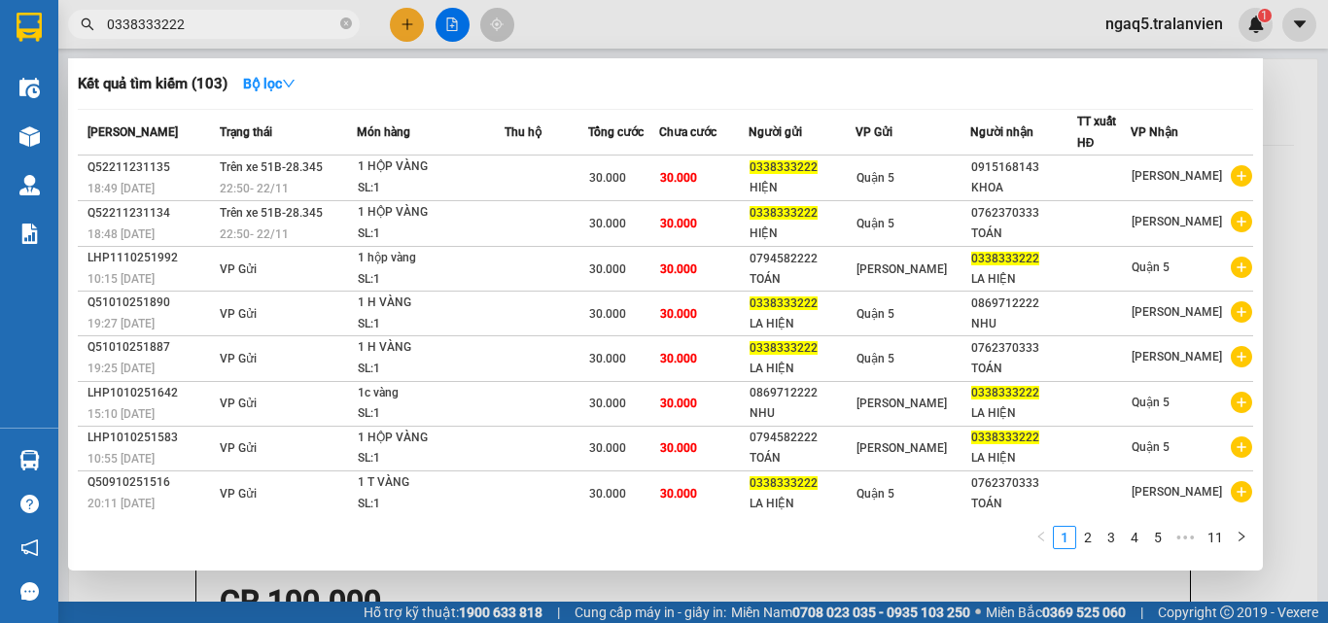
type input "0338333222"
